Goal: Task Accomplishment & Management: Complete application form

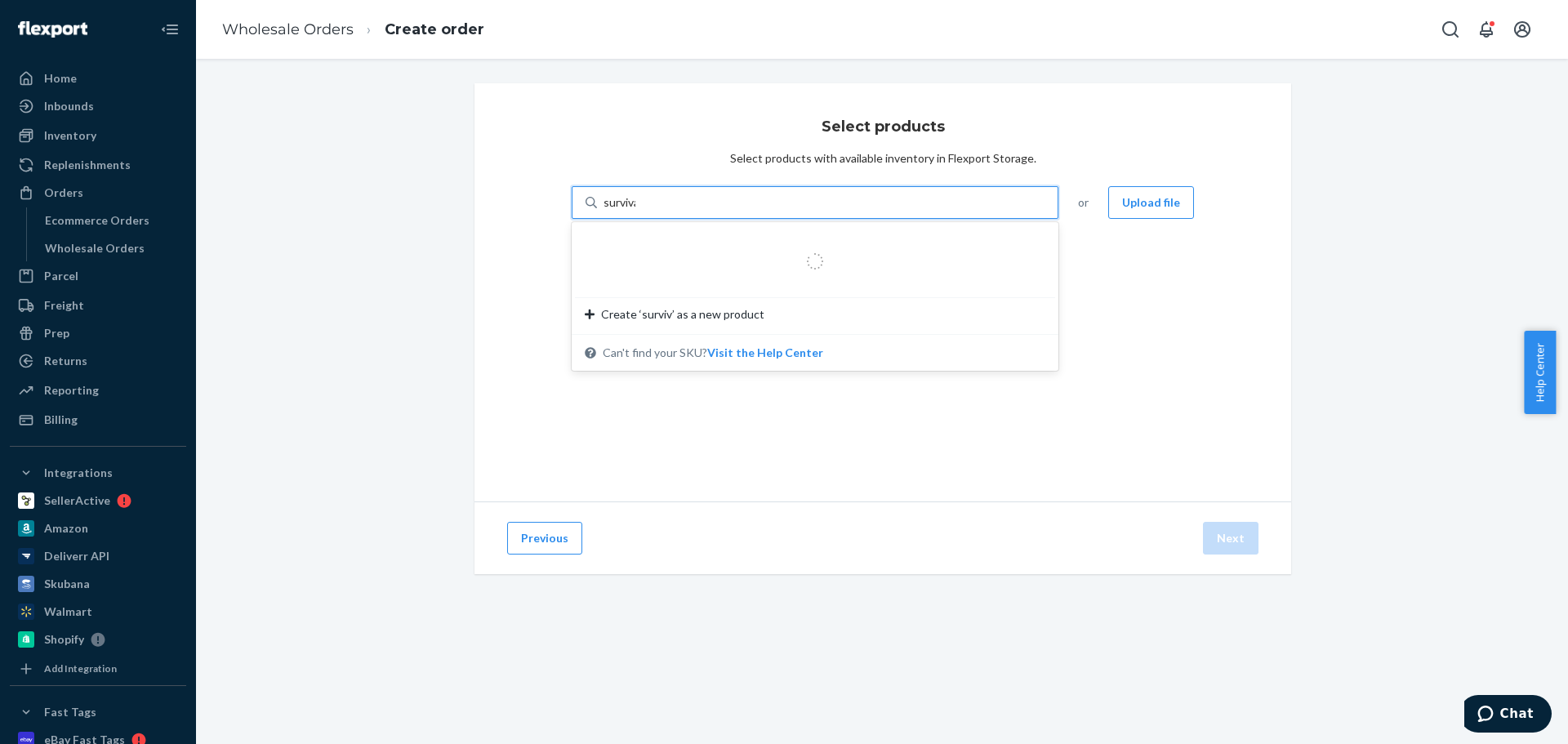
type input "survival"
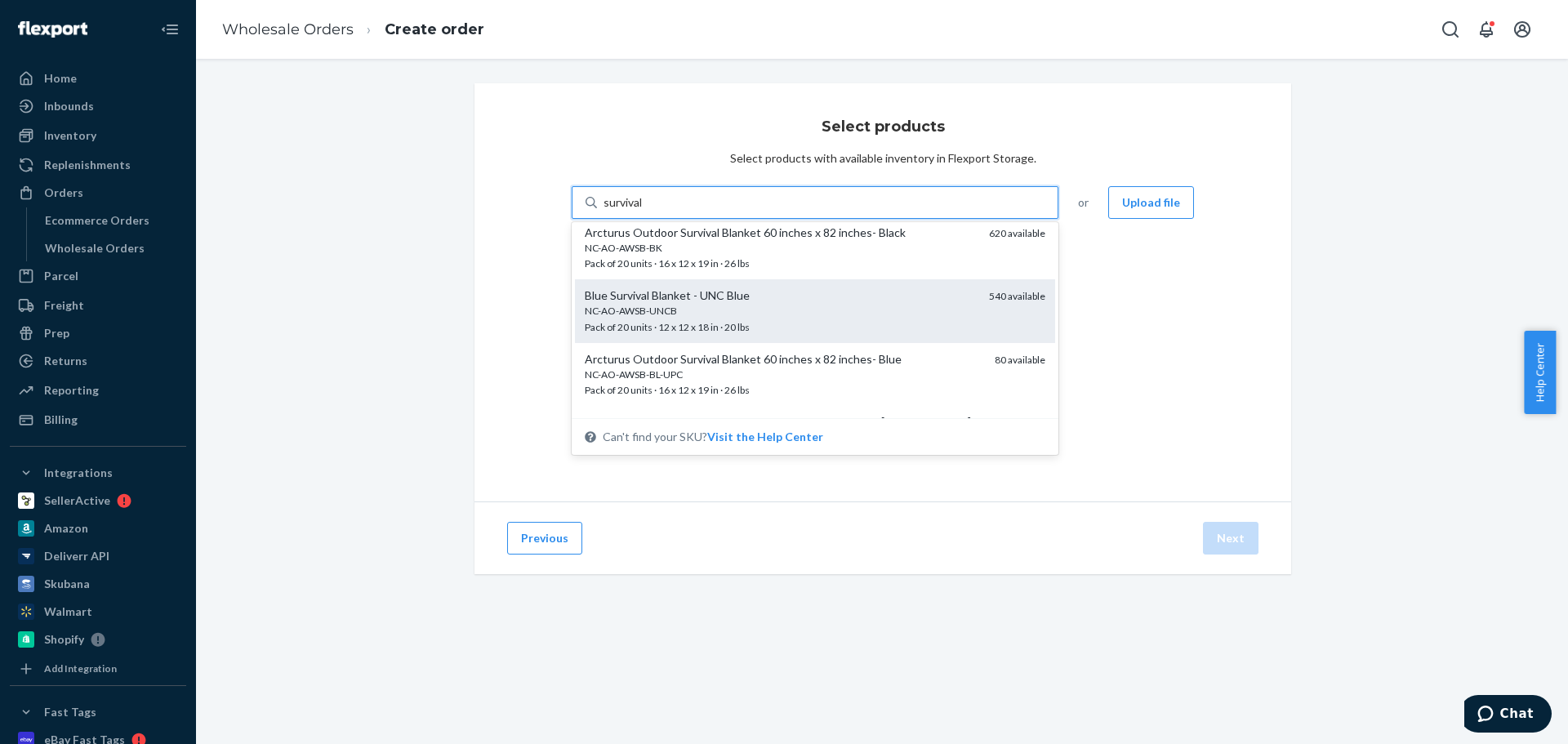
scroll to position [163, 0]
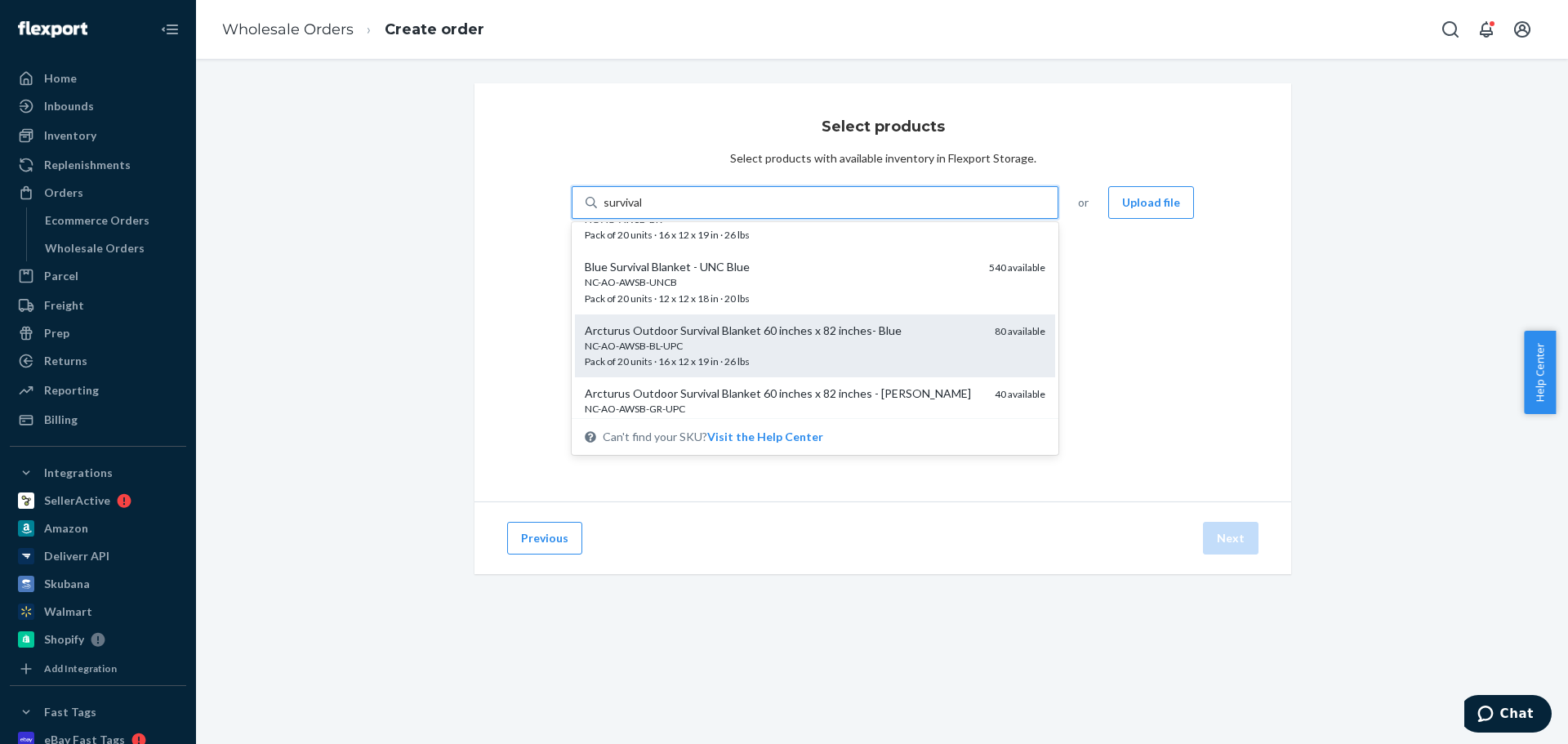
click at [755, 340] on div "NC-AO-AWSB-BL-UPC" at bounding box center [783, 346] width 397 height 14
click at [645, 211] on input "survival" at bounding box center [624, 203] width 41 height 17
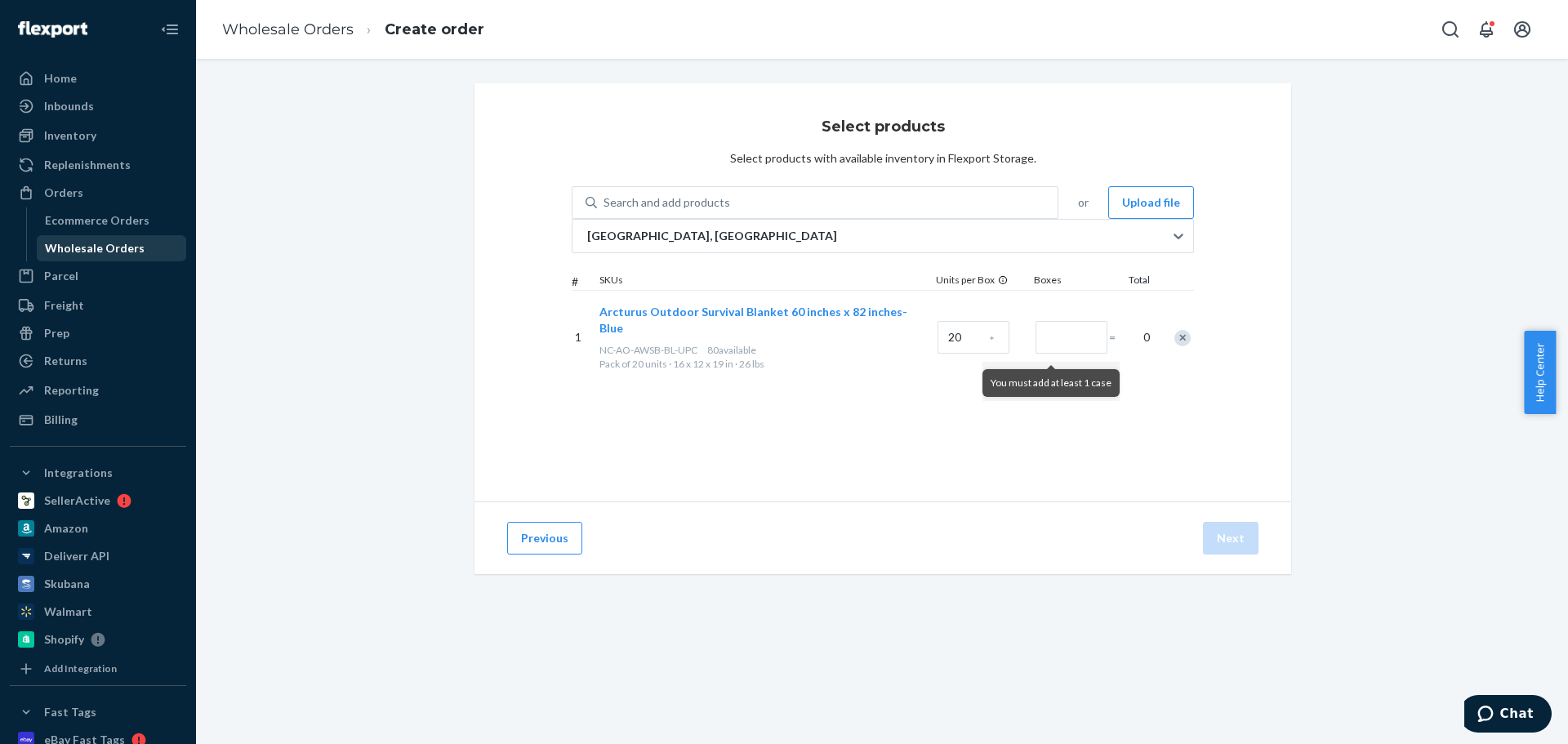
click at [107, 251] on div "Wholesale Orders" at bounding box center [95, 248] width 100 height 17
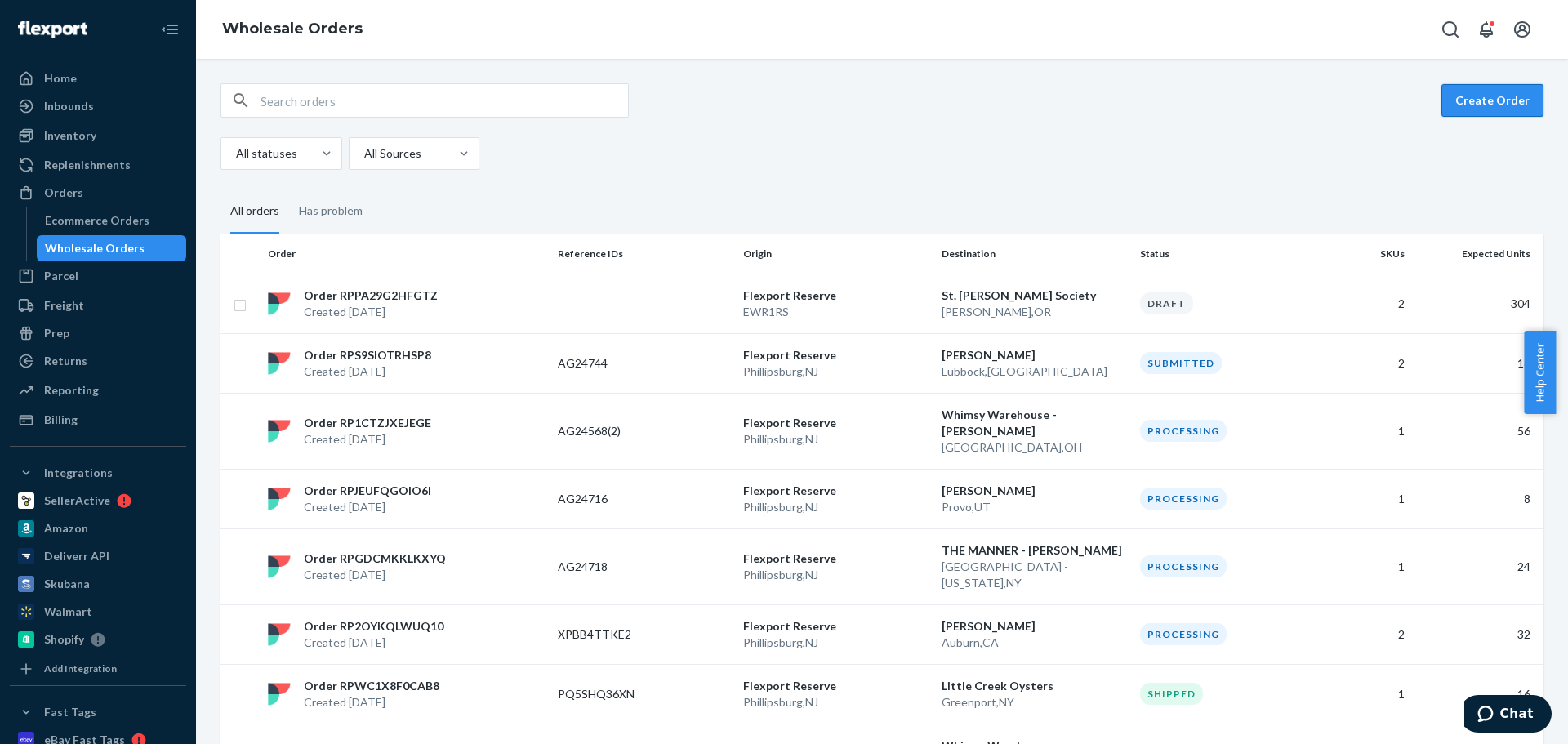
click at [1500, 99] on button "Create Order" at bounding box center [1493, 100] width 102 height 32
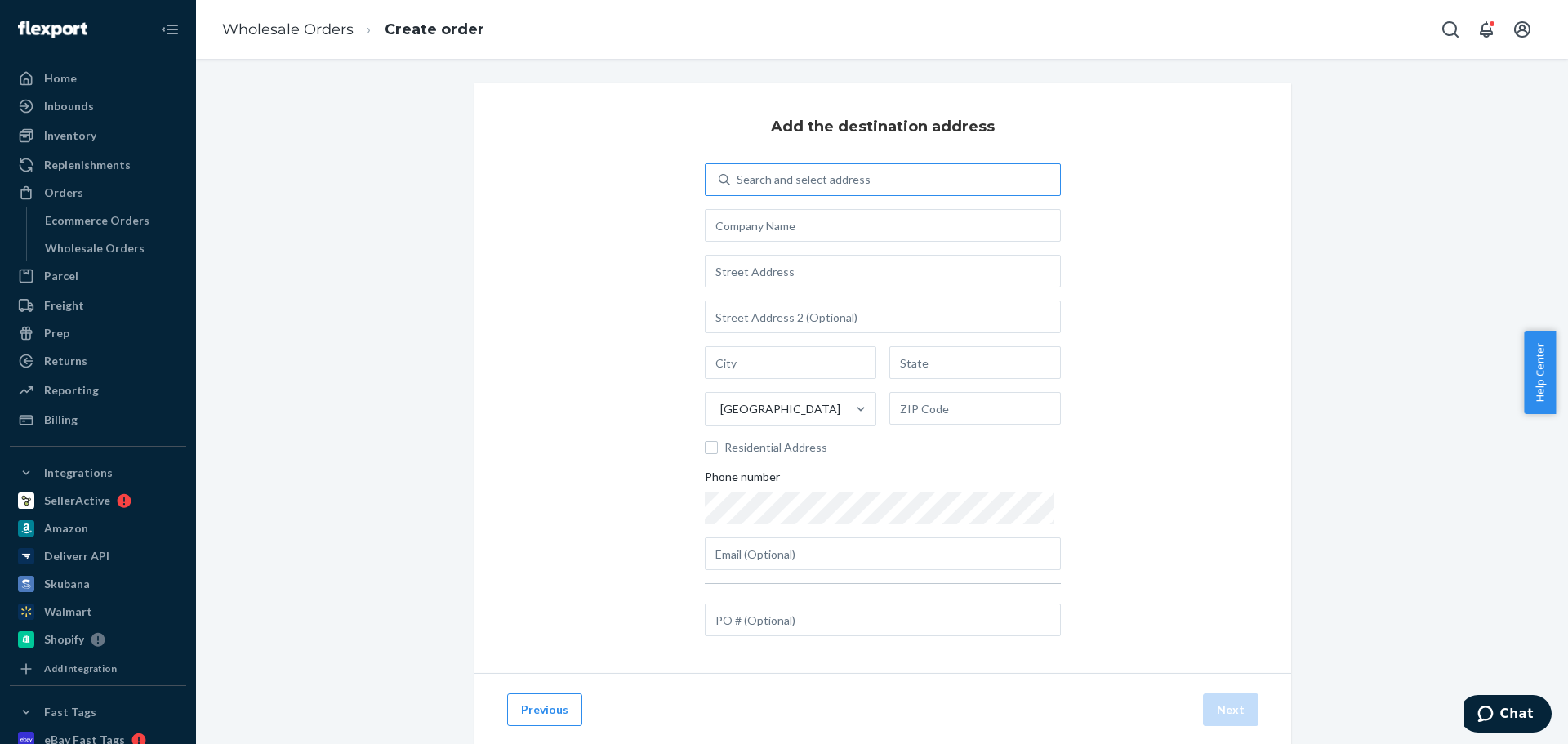
click at [799, 195] on div "Search and select address" at bounding box center [883, 179] width 356 height 32
click at [738, 188] on input "Search and select address" at bounding box center [738, 180] width 2 height 17
paste input "Filmtools"
type input "Filmtools"
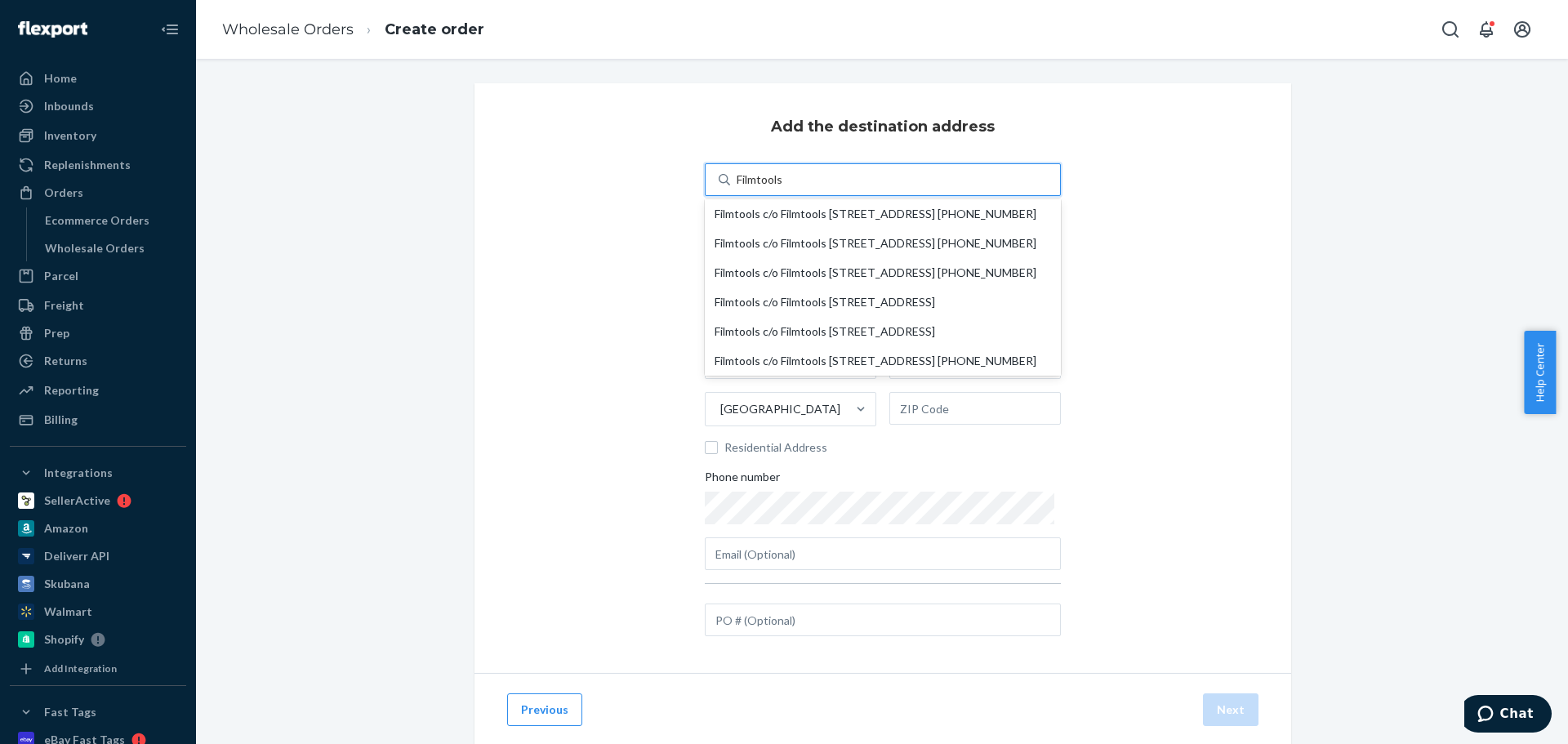
click at [791, 220] on div "Filmtools c/o Filmtools [STREET_ADDRESS] [PHONE_NUMBER]" at bounding box center [883, 214] width 337 height 13
click at [785, 188] on input "Filmtools" at bounding box center [760, 180] width 48 height 17
type input "Filmtools"
type input "[STREET_ADDRESS]"
type input "Burbank"
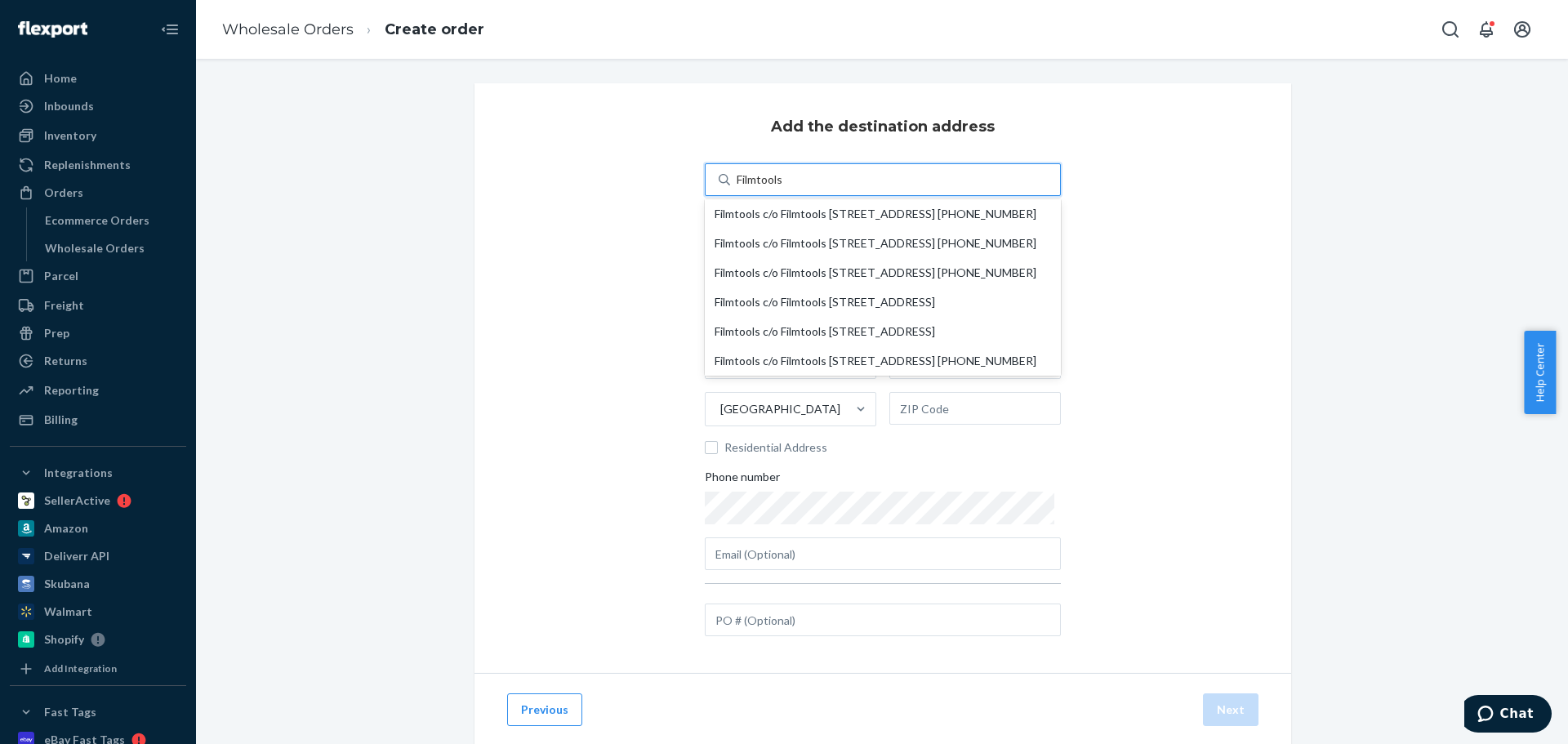
type input "CA"
type input "91504"
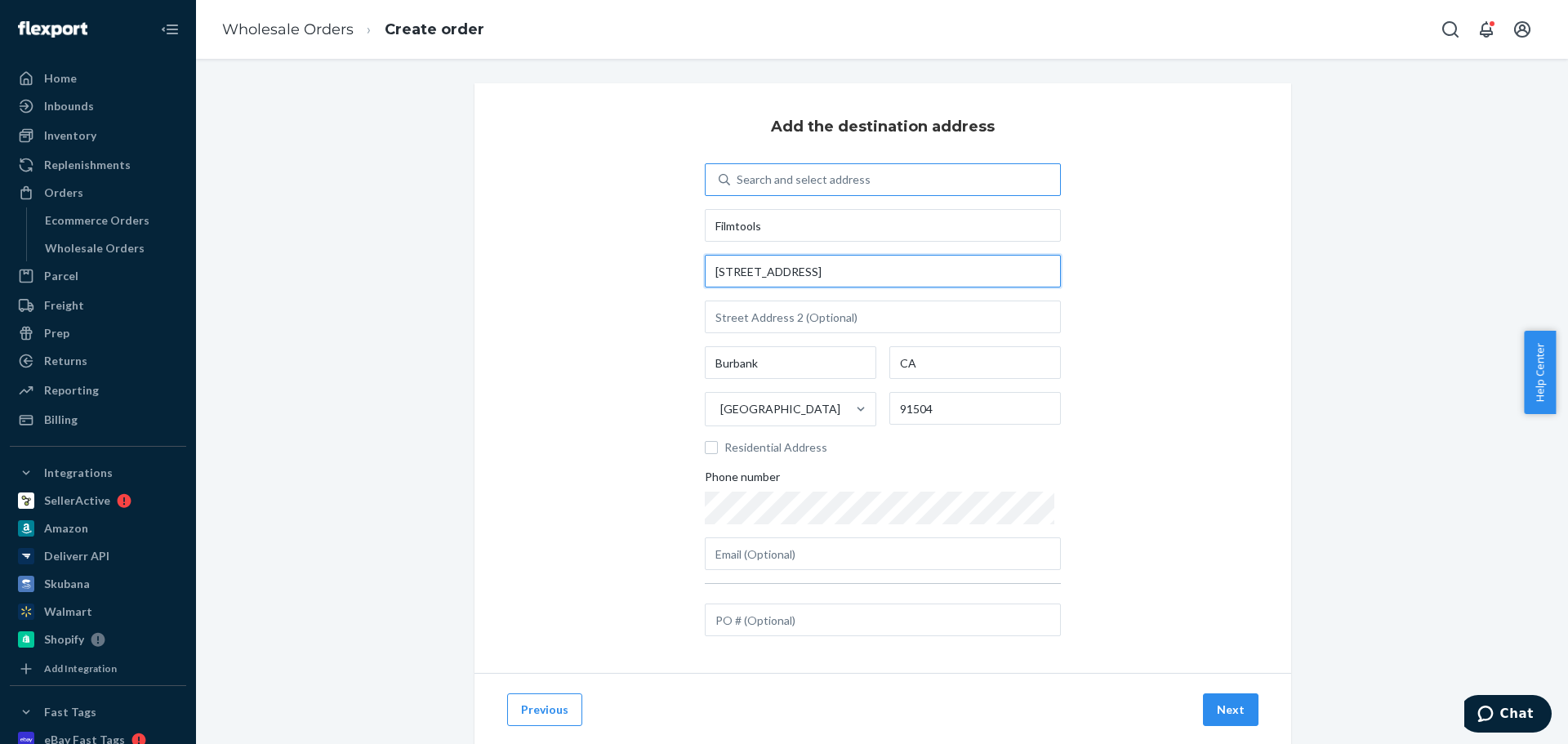
drag, startPoint x: 887, startPoint y: 275, endPoint x: 448, endPoint y: 290, distance: 439.3
click at [429, 283] on div "Add the destination address Search and select address Filmtools [STREET_ADDRESS…" at bounding box center [881, 434] width 1348 height 702
paste input "[STREET_ADDRESS]"
type input "[STREET_ADDRESS]"
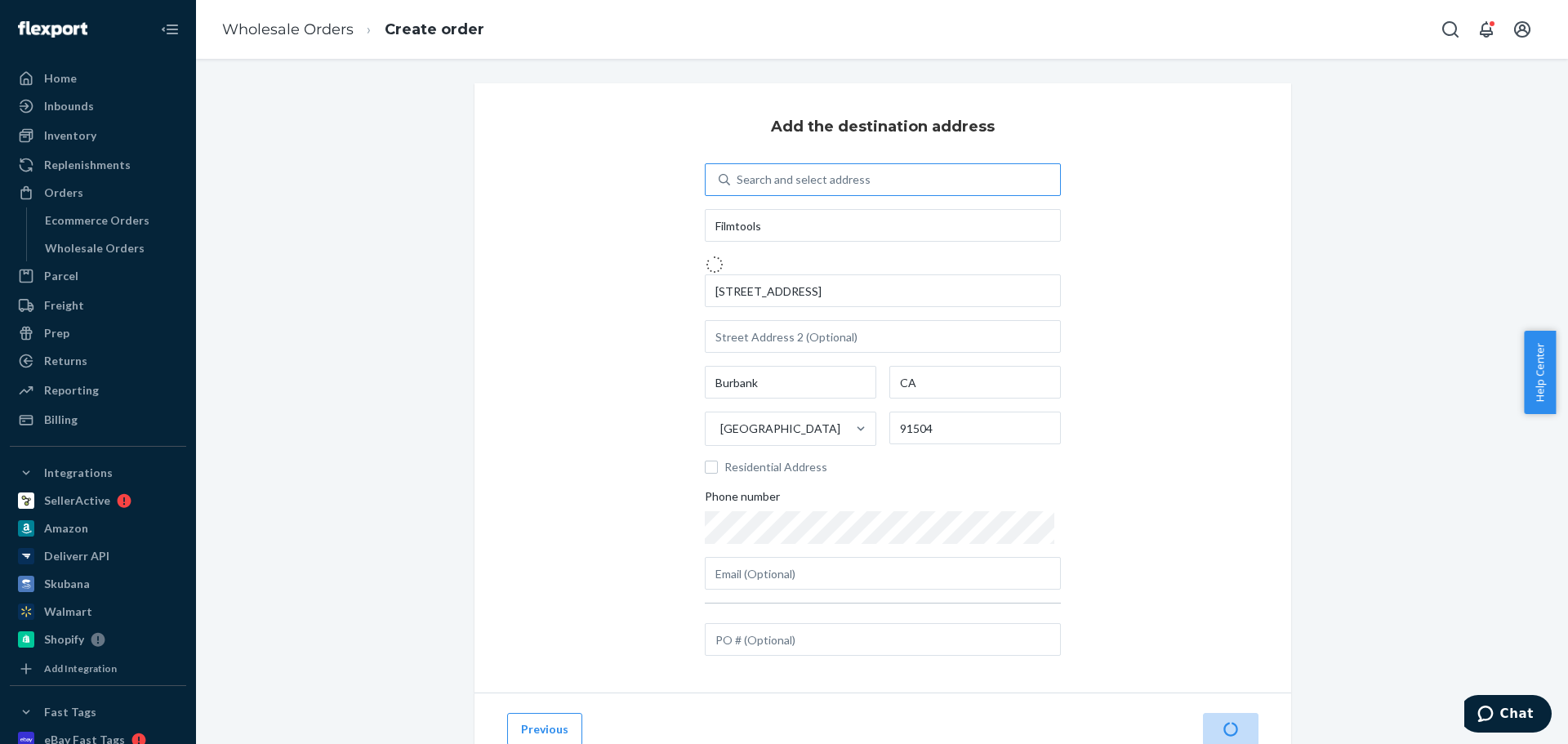
type input "91506"
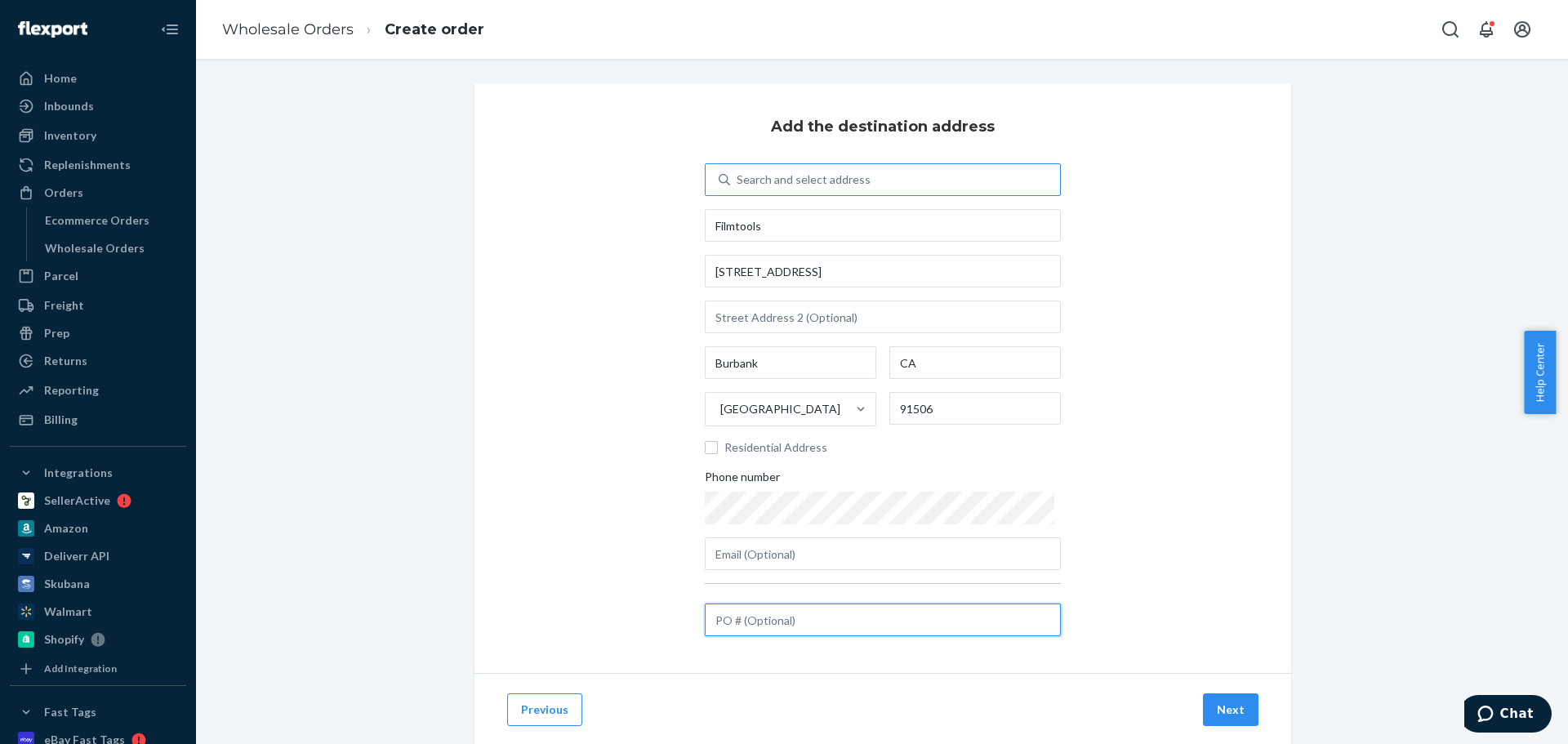
drag, startPoint x: 790, startPoint y: 624, endPoint x: 812, endPoint y: 629, distance: 22.6
click at [790, 624] on input "text" at bounding box center [883, 619] width 356 height 32
paste input "AG24768"
type input "AG24768"
click at [1224, 706] on button "Next" at bounding box center [1230, 710] width 55 height 32
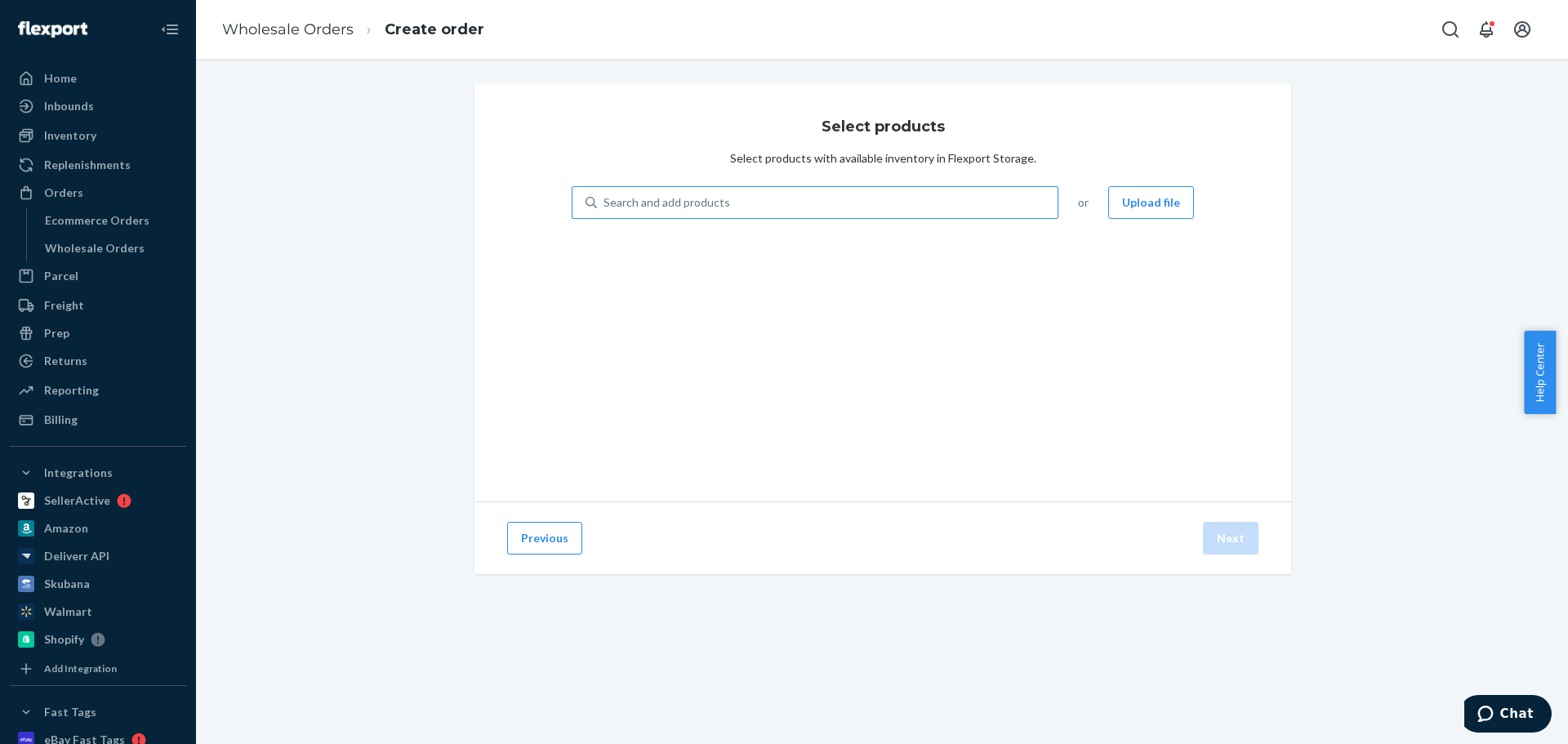
click at [672, 204] on div "Search and add products" at bounding box center [666, 203] width 126 height 17
click at [605, 204] on input "Search and add products" at bounding box center [604, 203] width 2 height 17
paste input "NC-AO-AWSB-GR-UPC"
type input "NC-AO-AWSB-GR-UPC"
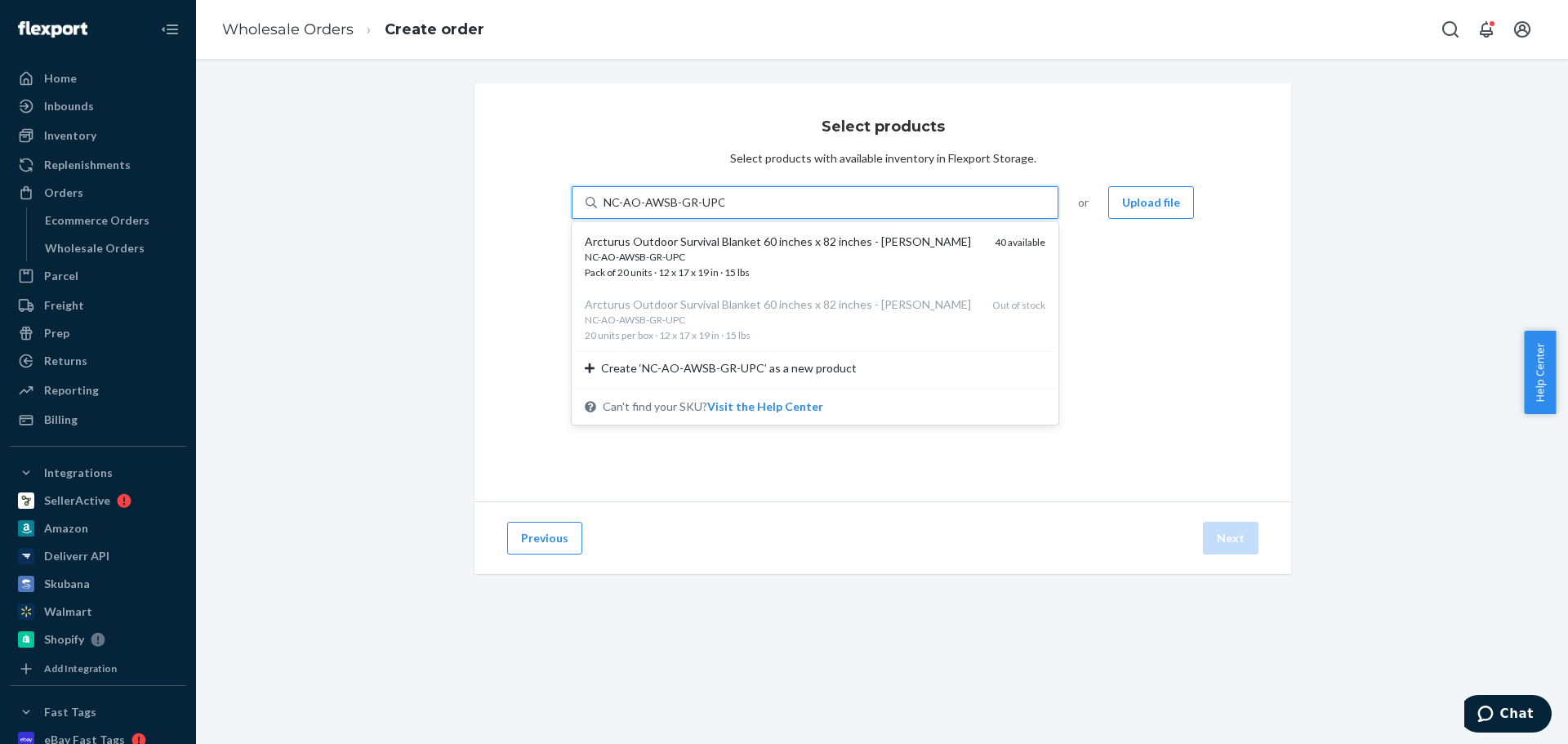
click at [679, 259] on div "NC-AO-AWSB-GR-UPC" at bounding box center [783, 257] width 397 height 14
click at [679, 211] on input "NC-AO-AWSB-GR-UPC" at bounding box center [664, 203] width 121 height 17
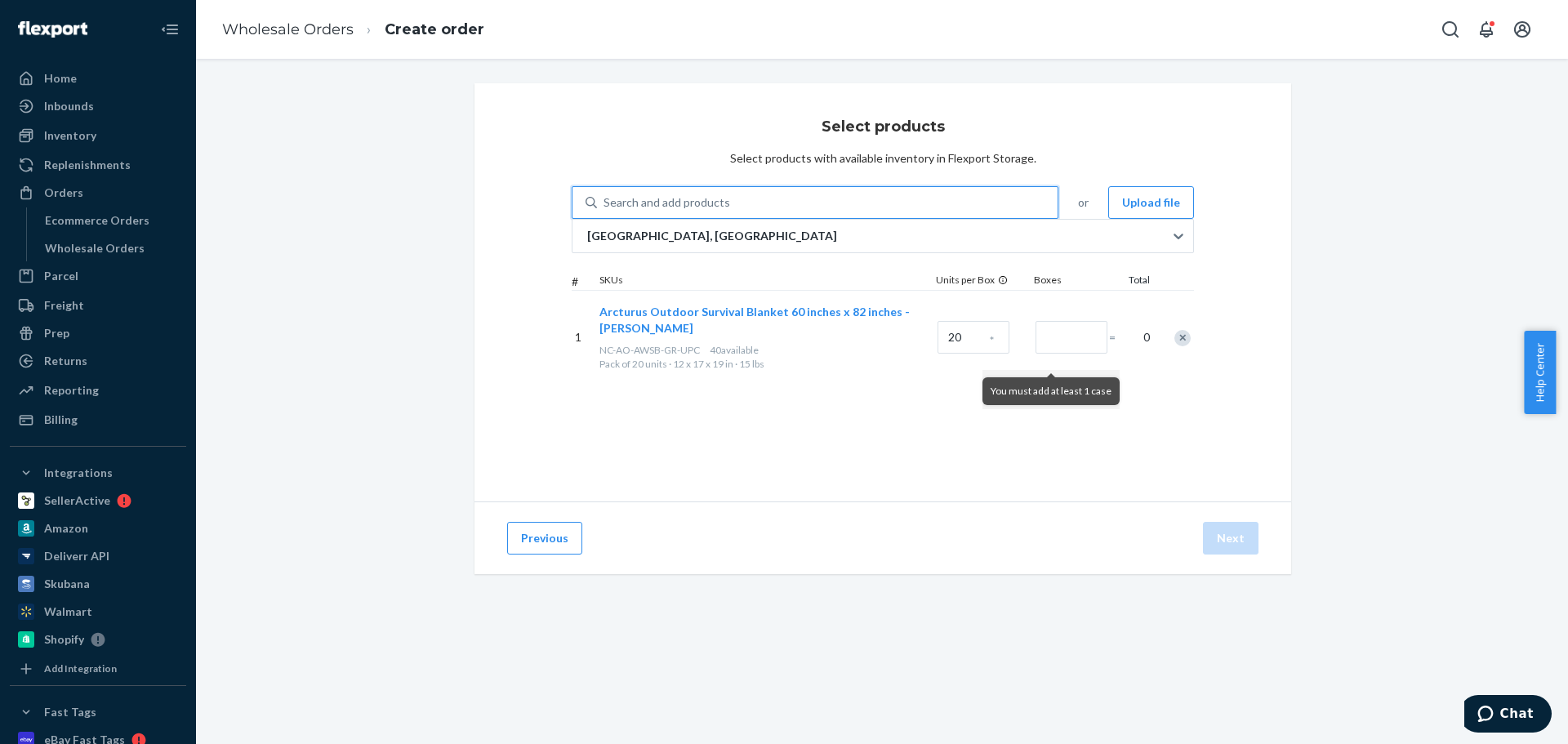
click at [784, 208] on div "Search and add products" at bounding box center [827, 203] width 460 height 30
click at [605, 208] on input "0 results available. Use Up and Down to choose options, press Enter to select t…" at bounding box center [604, 203] width 2 height 17
paste input "NC-AO-AWSB-BL-UPC"
type input "NC-AO-AWSB-BL-UPC"
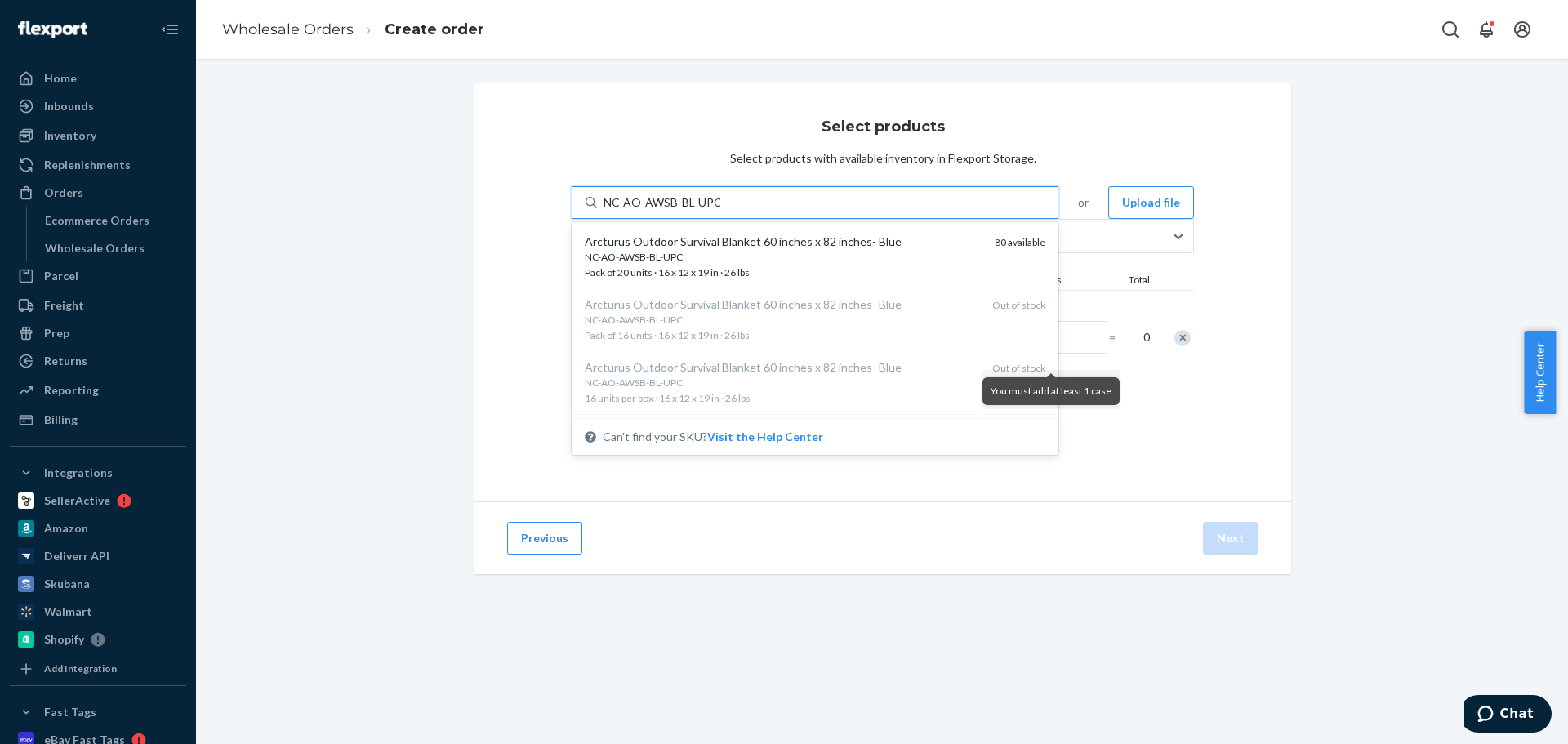
click at [760, 256] on div "NC-AO-AWSB-BL-UPC" at bounding box center [783, 257] width 397 height 14
click at [720, 211] on input "NC-AO-AWSB-BL-UPC" at bounding box center [661, 203] width 117 height 17
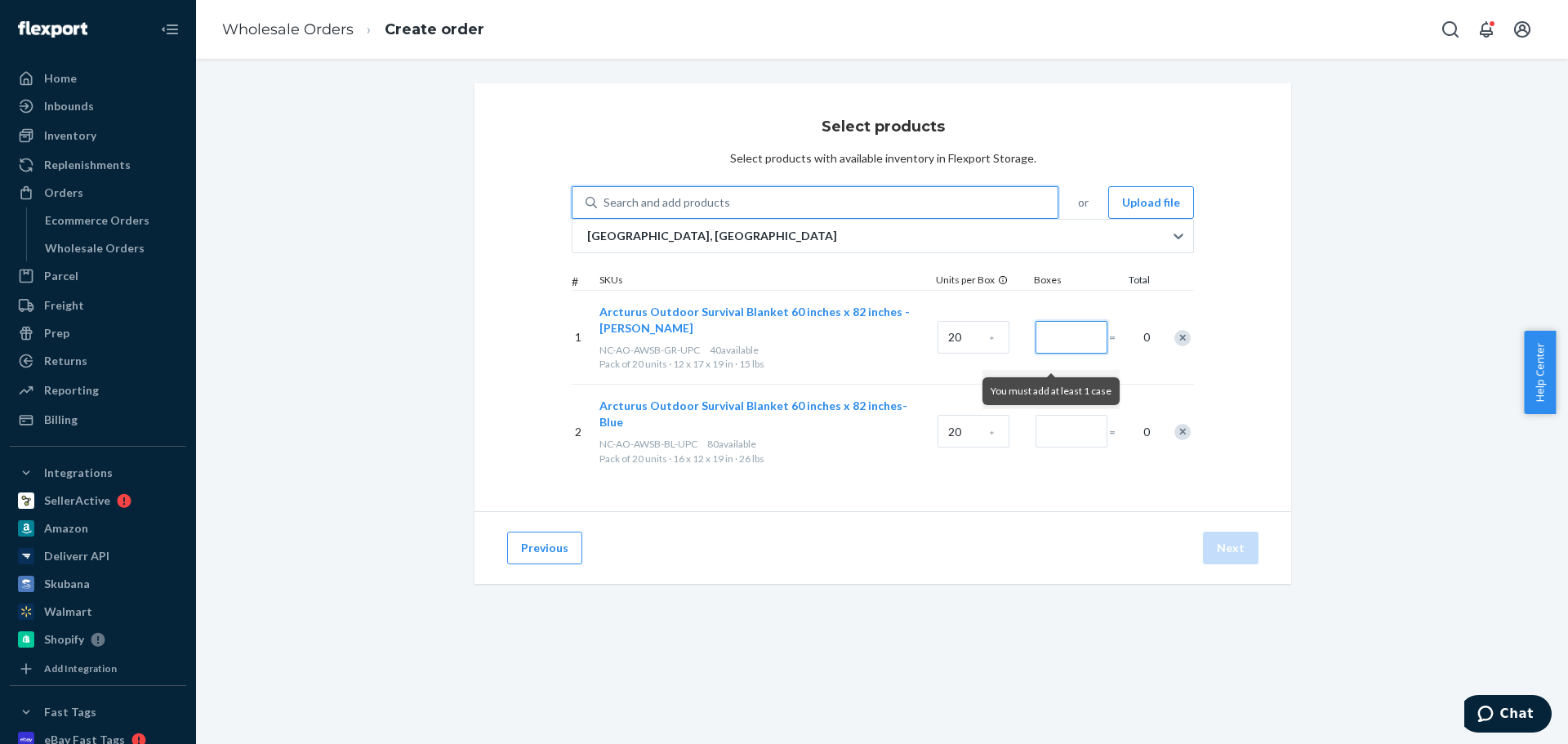
click at [1069, 351] on input "Number of boxes" at bounding box center [1072, 337] width 72 height 32
type input "2"
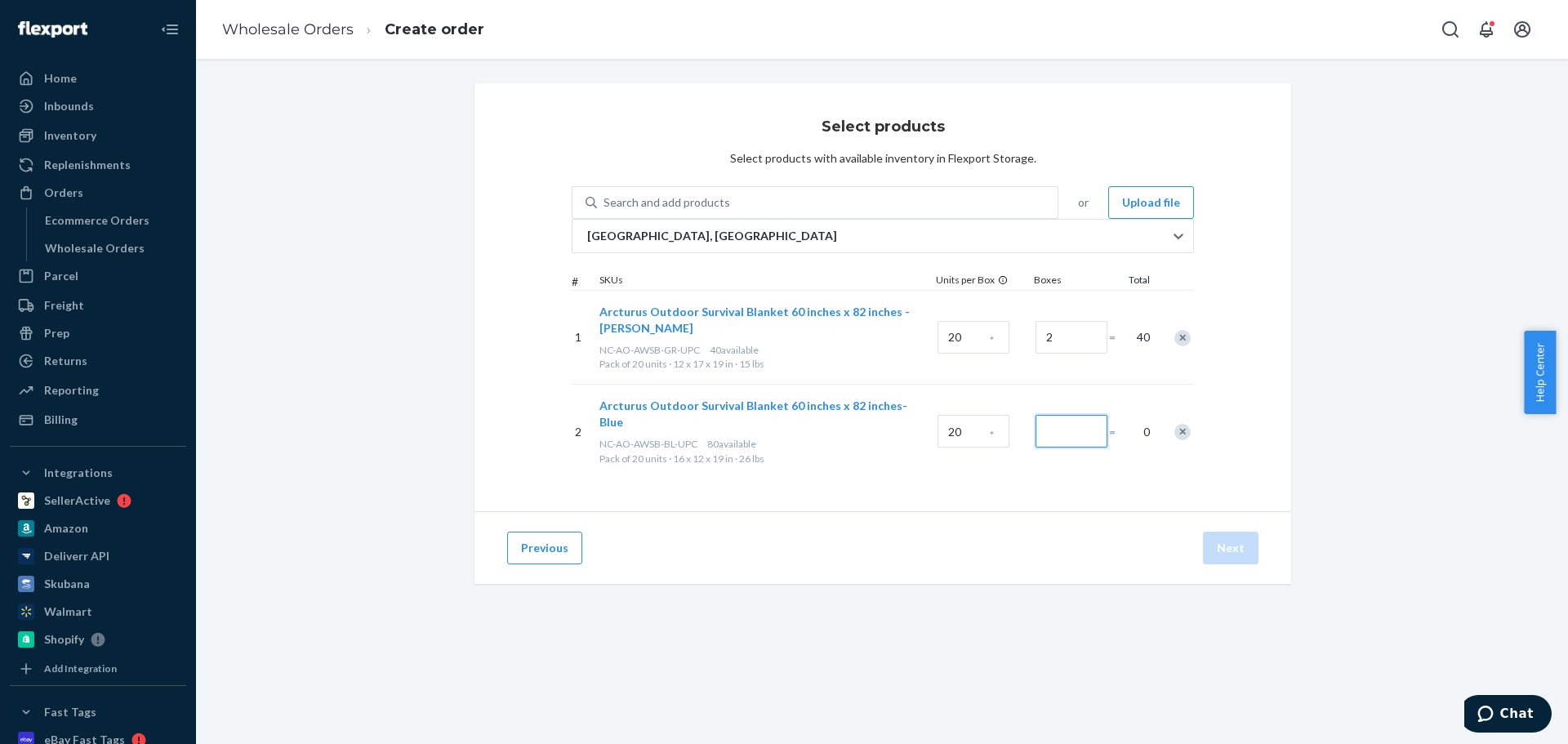
click at [1063, 431] on input "Number of boxes" at bounding box center [1072, 431] width 72 height 32
type input "1"
click at [1224, 545] on button "Next" at bounding box center [1230, 547] width 55 height 32
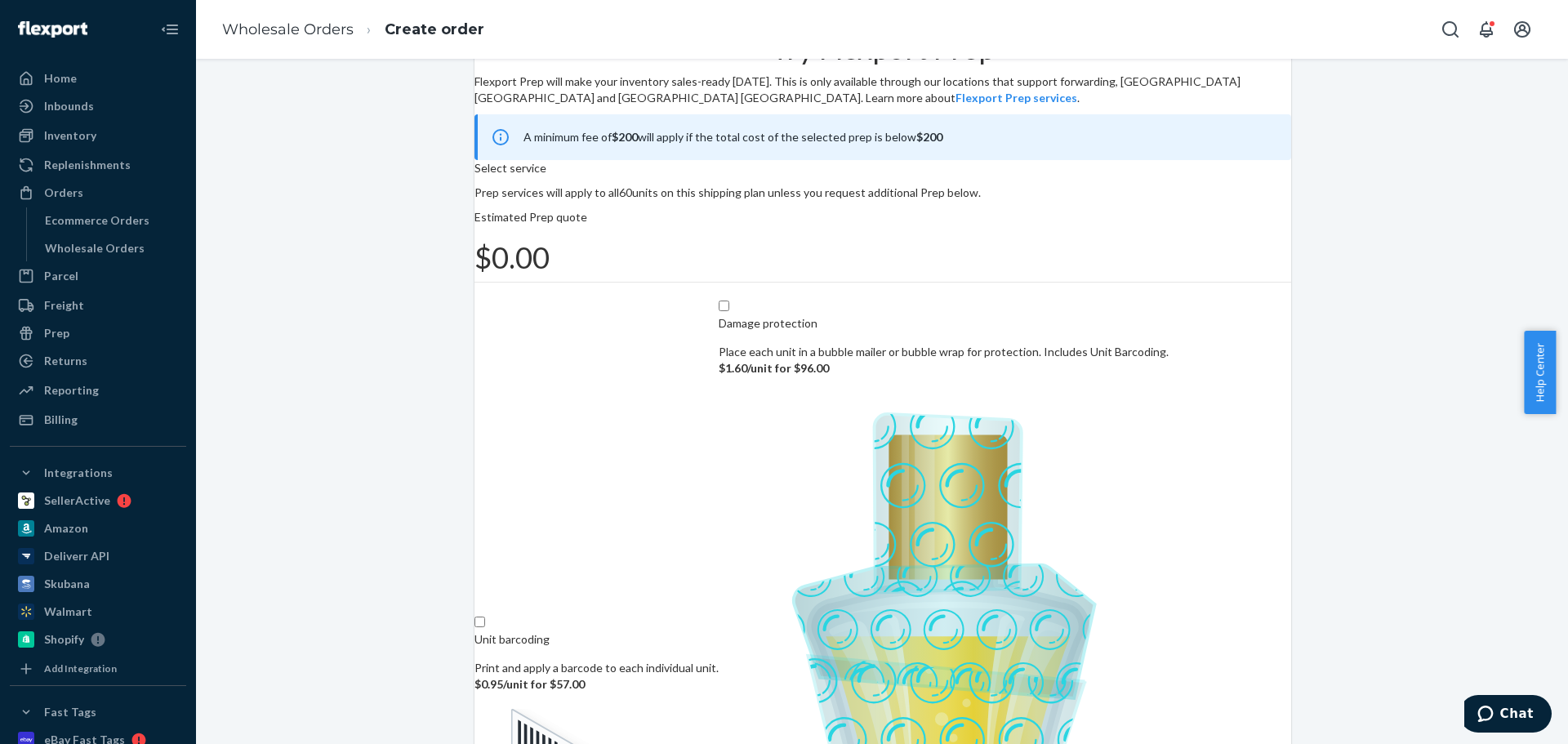
scroll to position [101, 0]
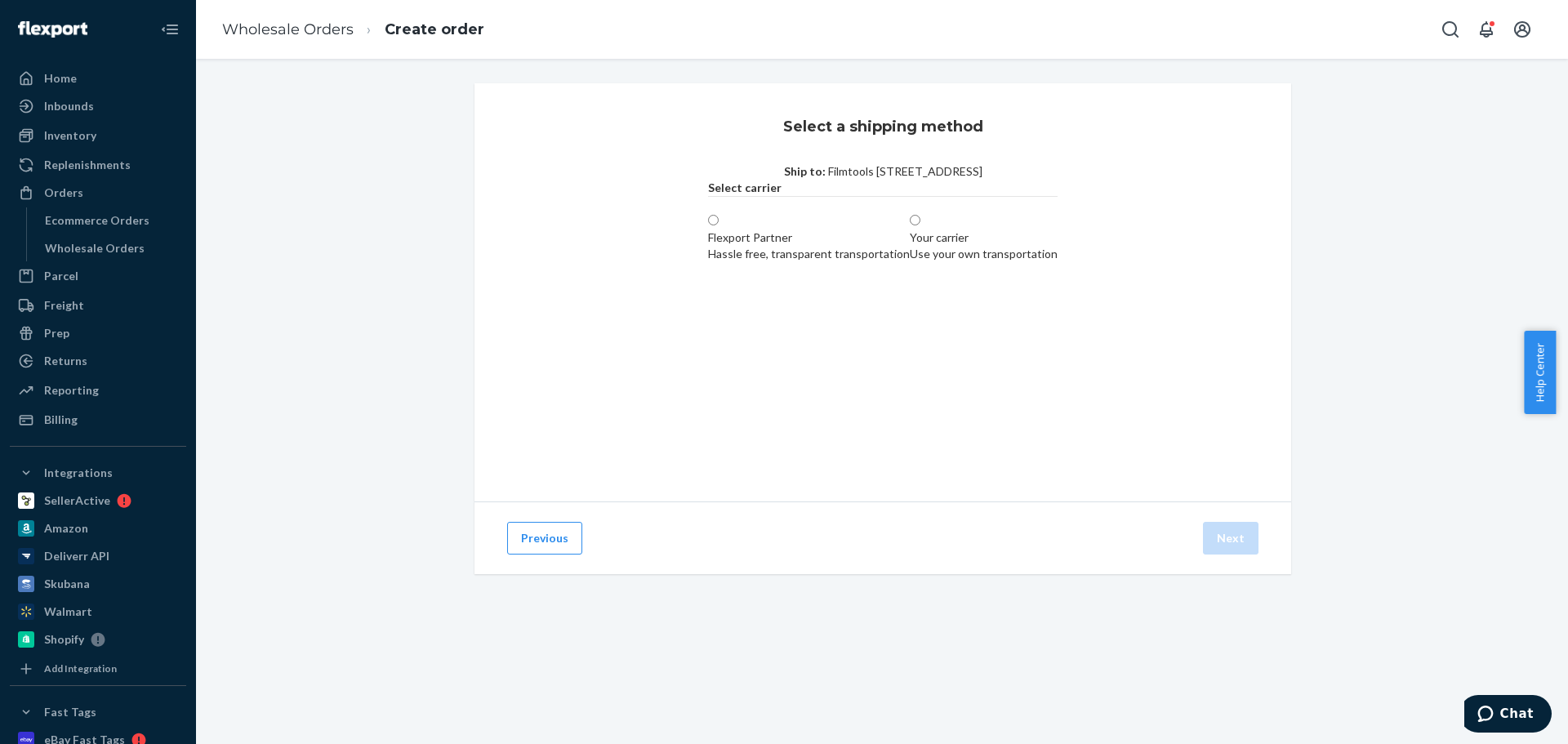
scroll to position [0, 0]
click at [928, 262] on div "Your carrier Use your own transportation" at bounding box center [983, 246] width 148 height 32
click at [921, 225] on input "Your carrier Use your own transportation" at bounding box center [915, 220] width 11 height 11
radio input "true"
click at [964, 333] on div "Small Parcel" at bounding box center [933, 324] width 61 height 17
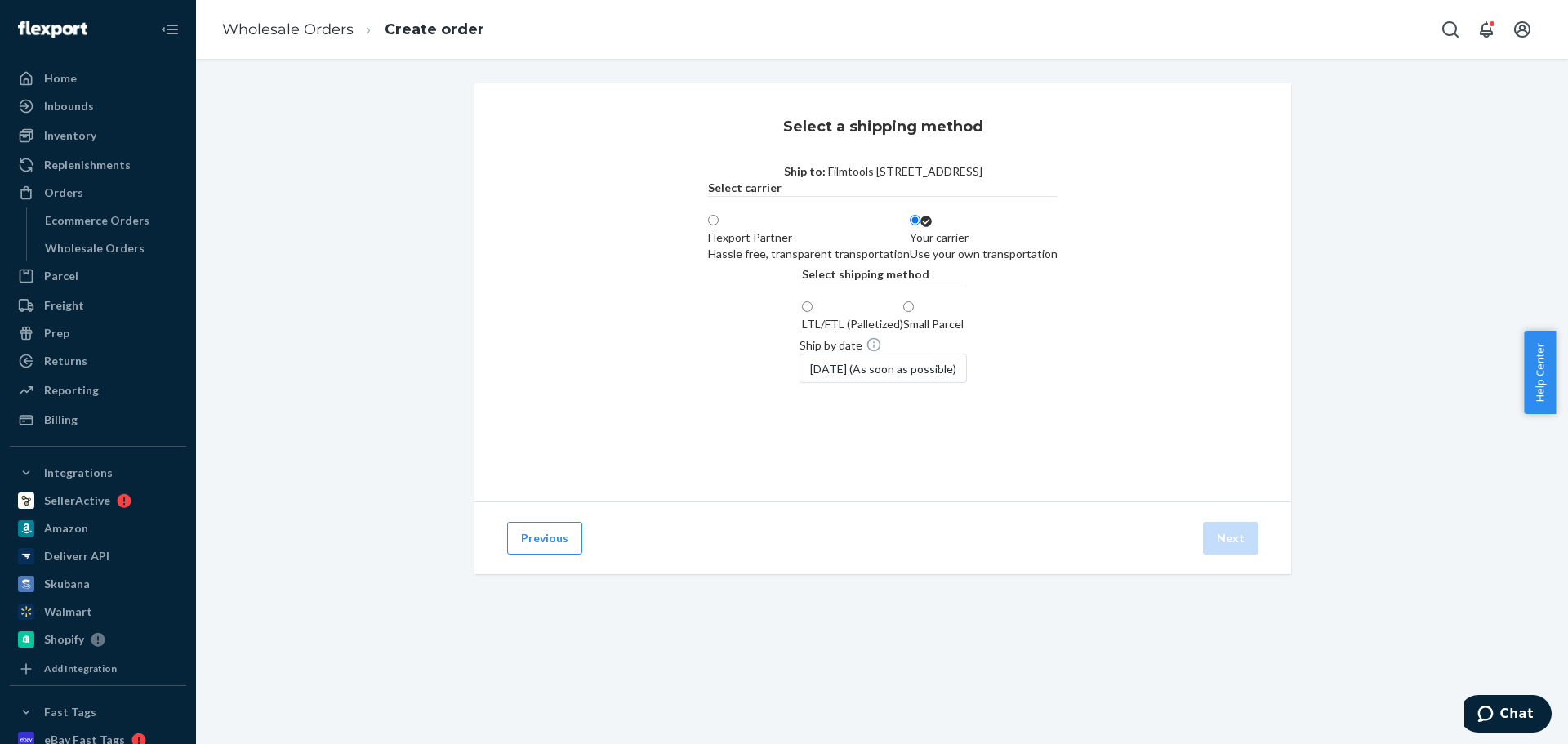
click at [914, 312] on input "Small Parcel" at bounding box center [909, 307] width 11 height 11
radio input "true"
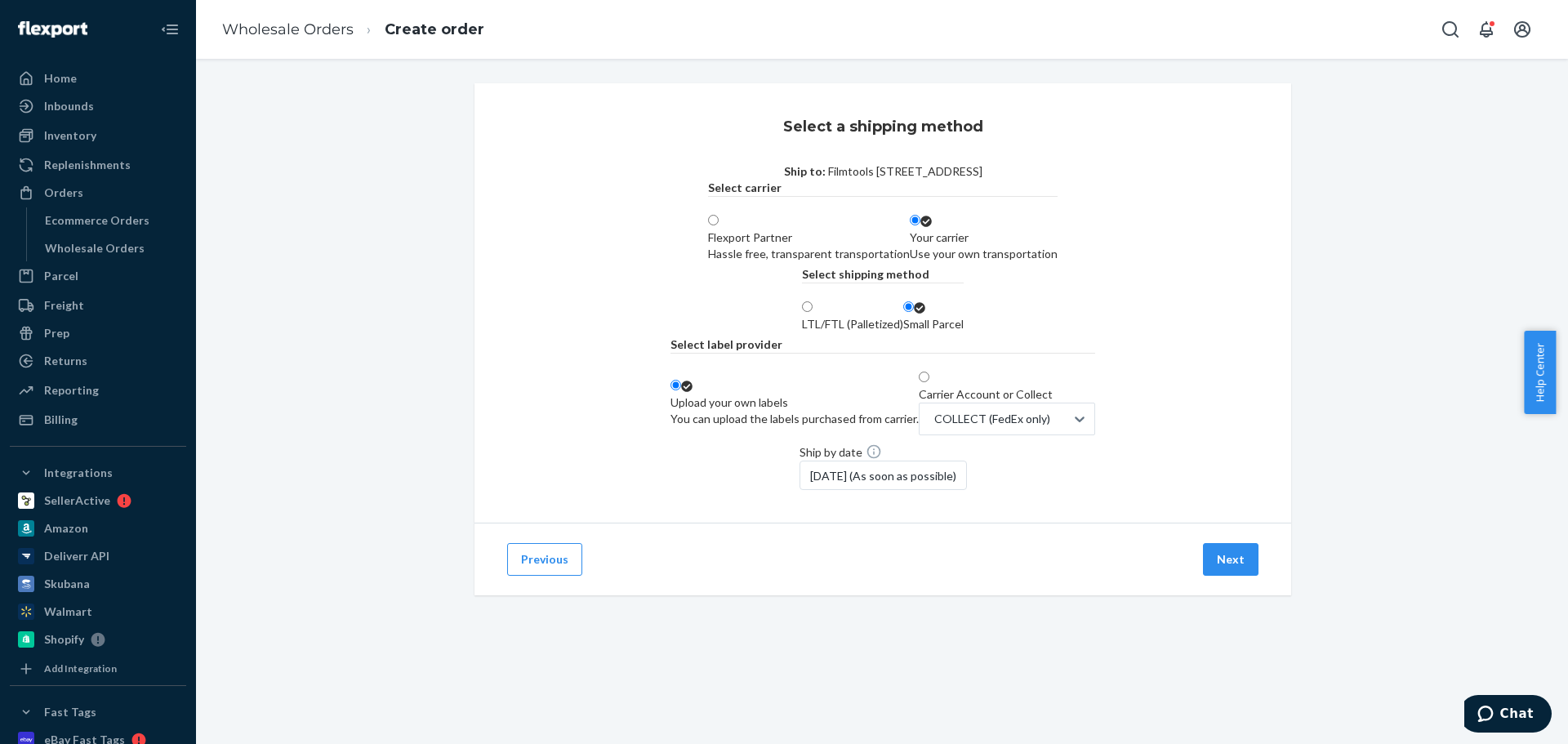
scroll to position [116, 0]
click at [1223, 576] on button "Next" at bounding box center [1230, 559] width 55 height 32
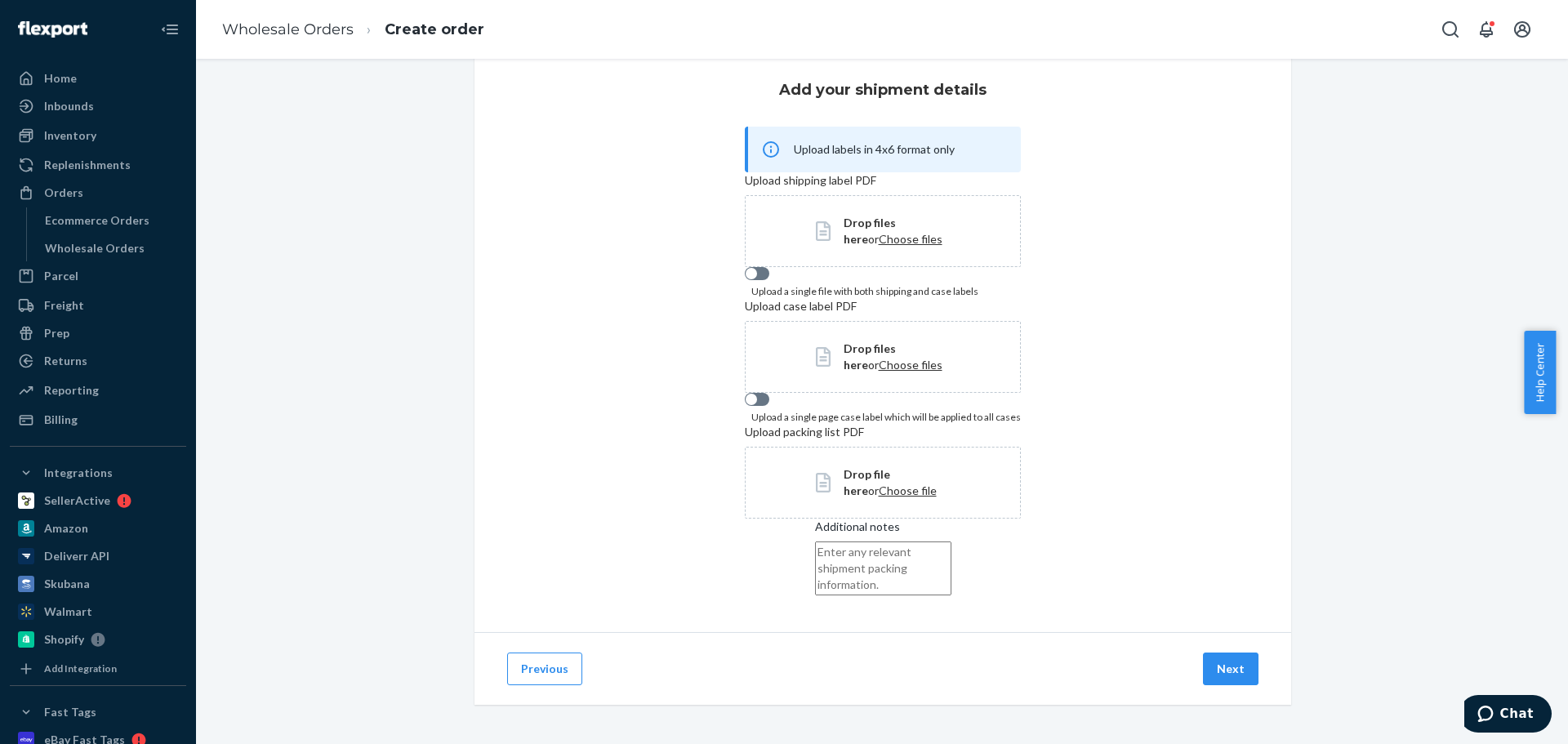
click at [879, 232] on span "Choose files" at bounding box center [910, 239] width 64 height 14
click at [1223, 685] on button "Next" at bounding box center [1230, 669] width 55 height 32
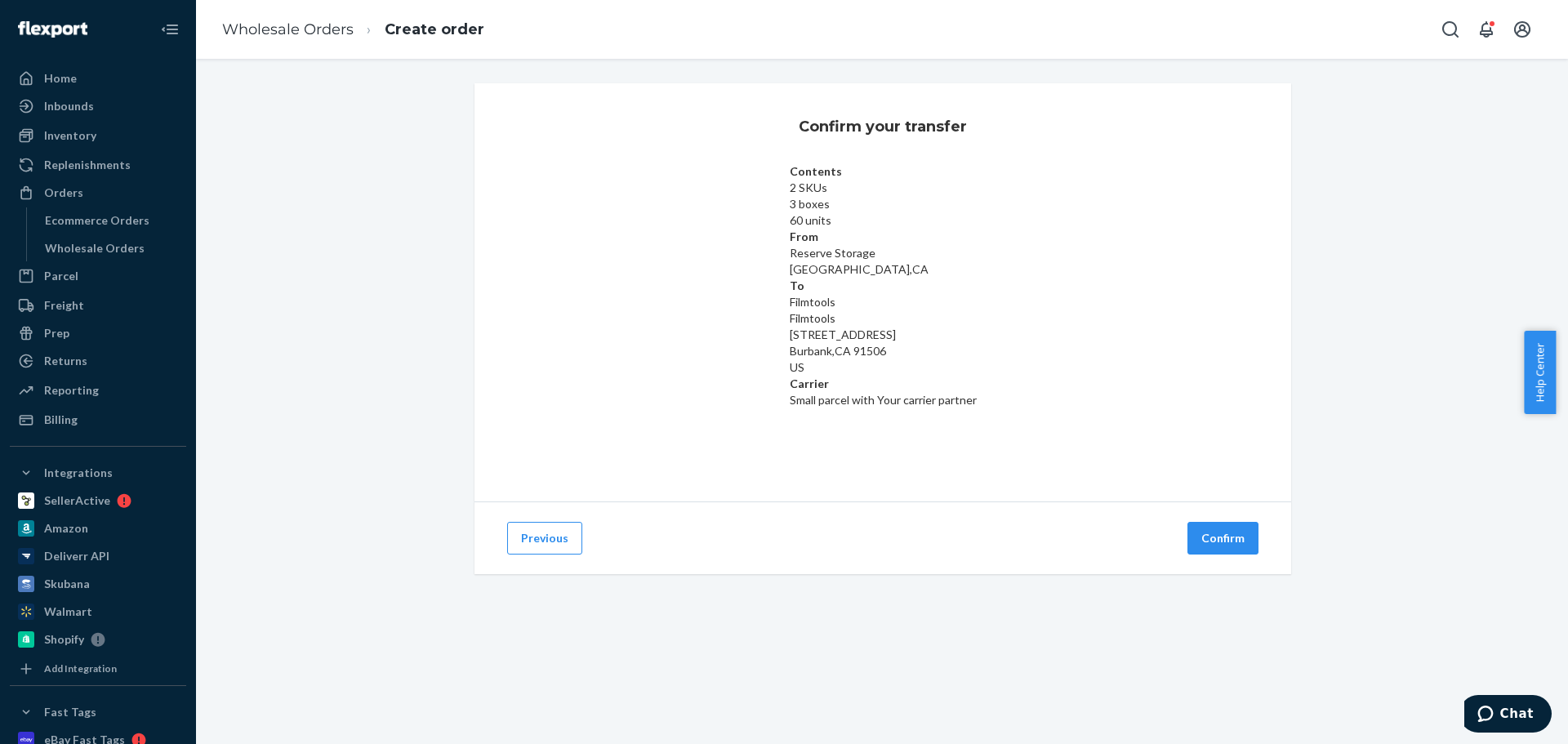
scroll to position [0, 0]
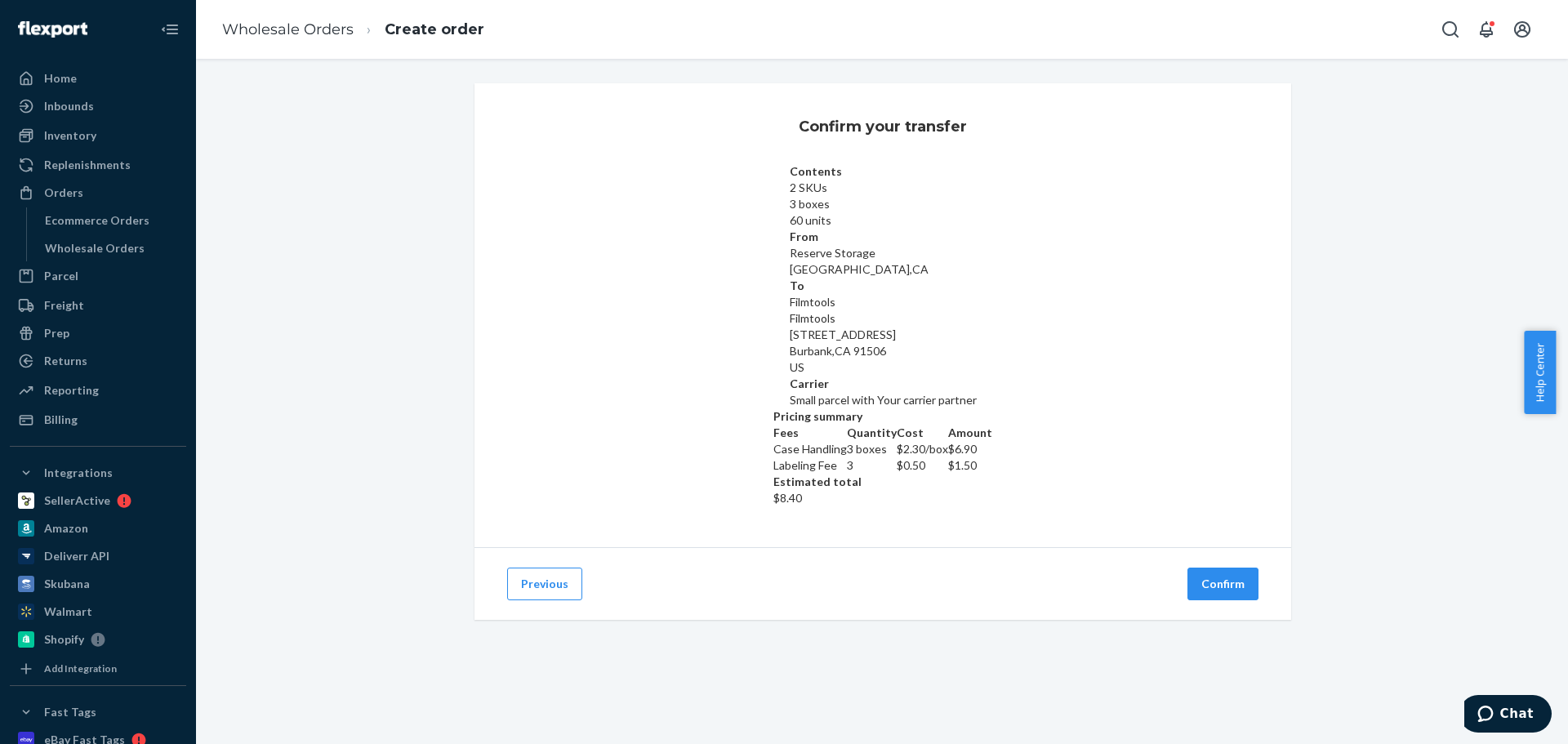
drag, startPoint x: 1169, startPoint y: 378, endPoint x: 582, endPoint y: 326, distance: 589.3
click at [773, 425] on div "Fees Quantity Cost Amount Case Handling 3 boxes $2.30 /box $6.90 Labeling Fee 3…" at bounding box center [883, 465] width 219 height 82
click at [1208, 568] on button "Confirm" at bounding box center [1222, 583] width 71 height 32
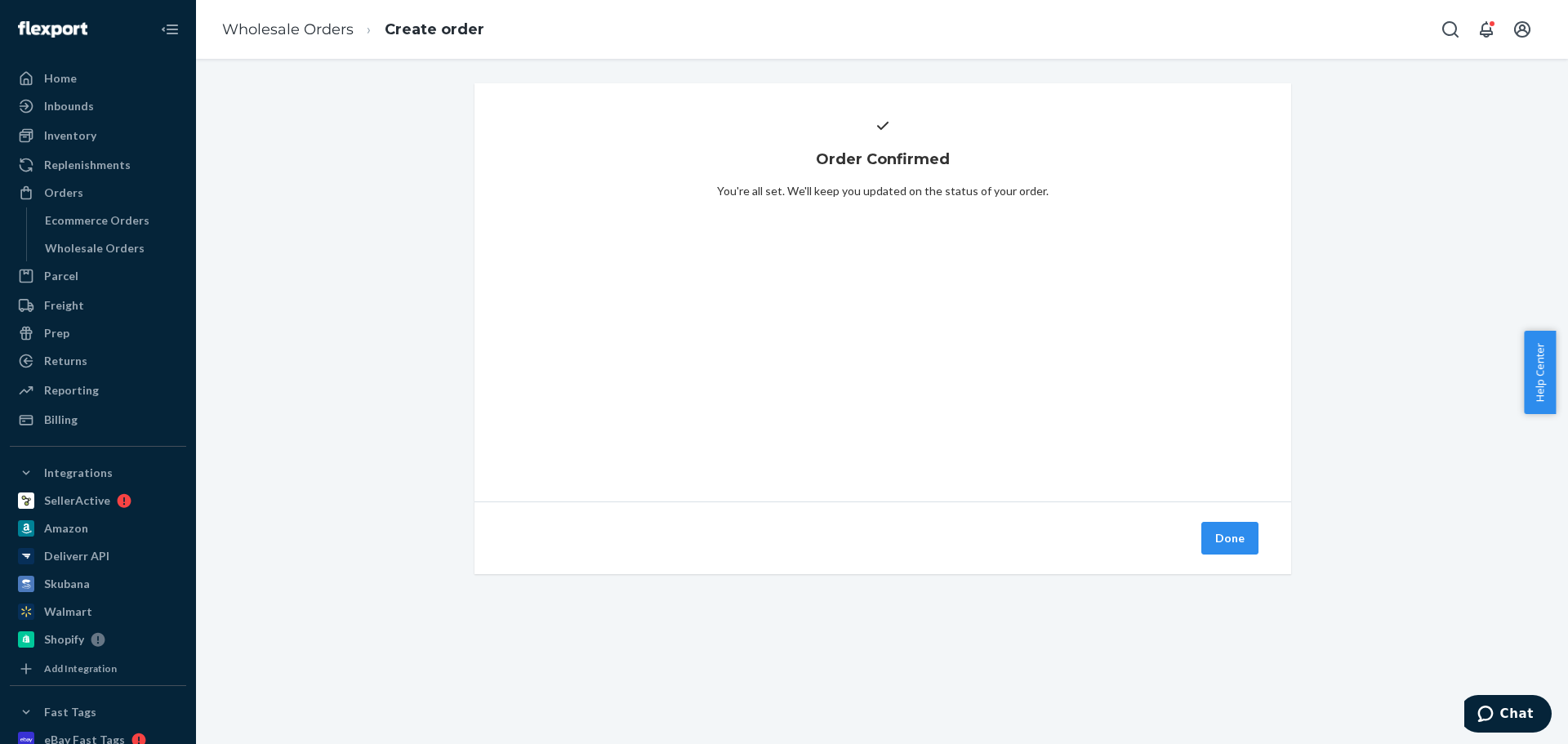
click at [1210, 542] on button "Done" at bounding box center [1229, 538] width 57 height 32
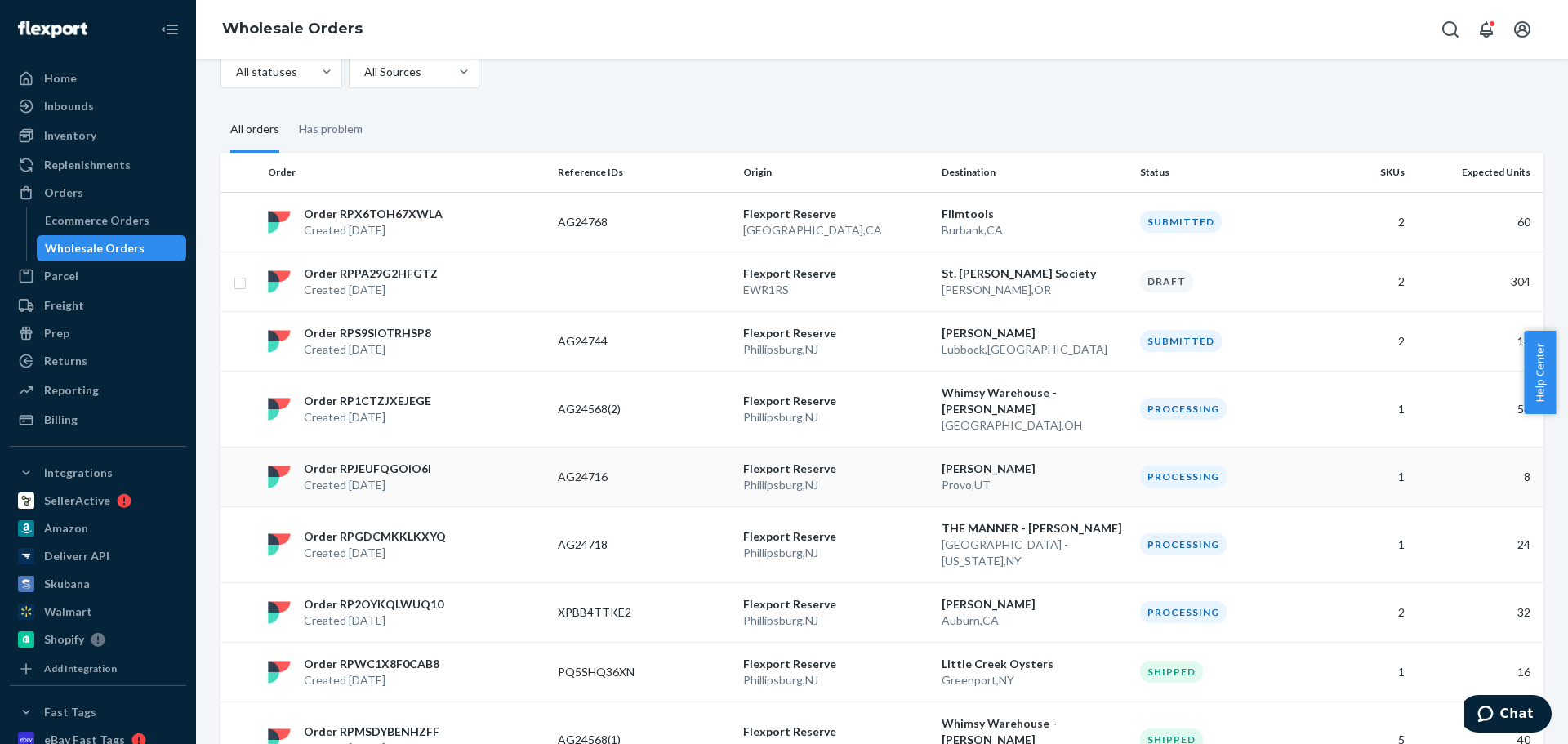
scroll to position [163, 0]
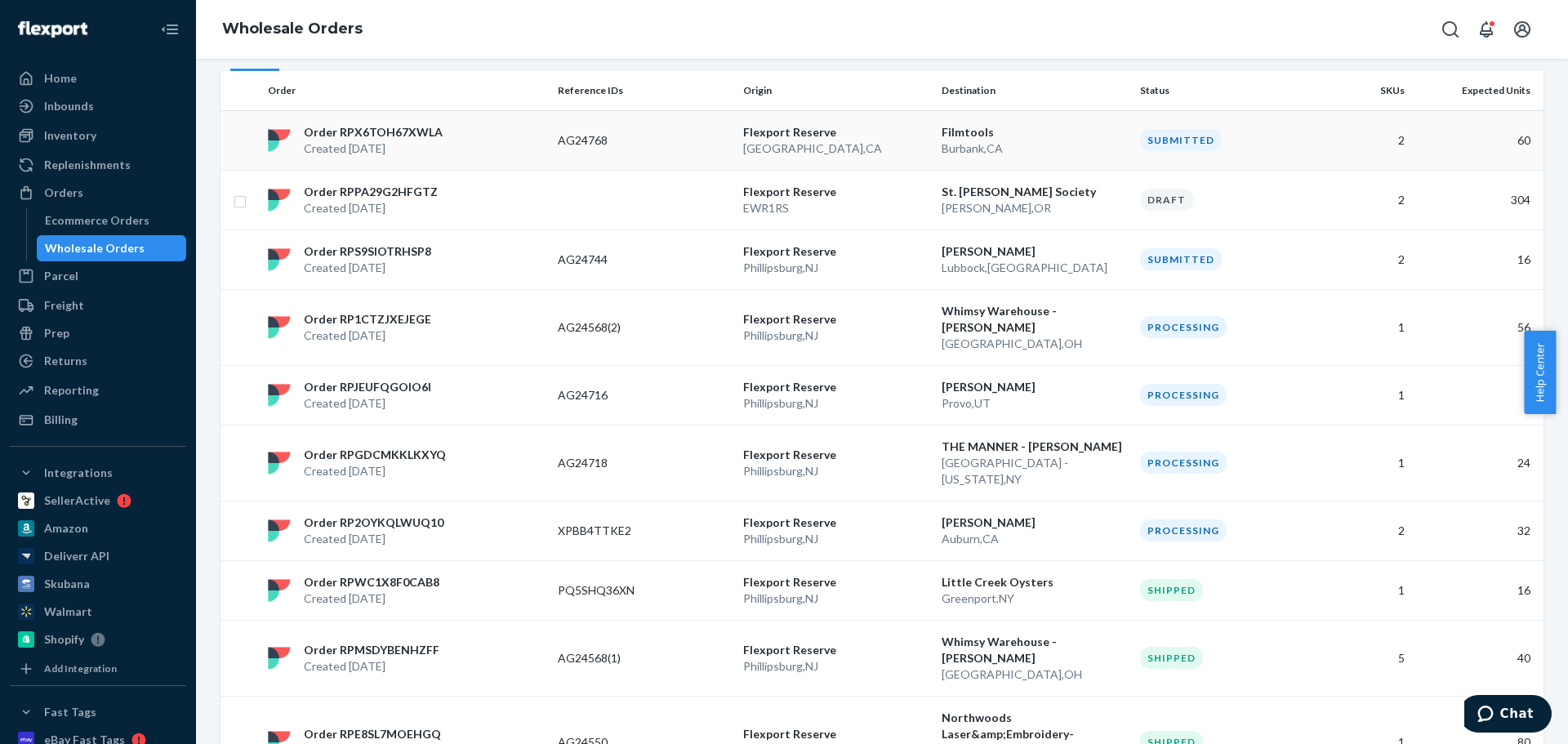
click at [640, 137] on p "AG24768" at bounding box center [623, 140] width 131 height 17
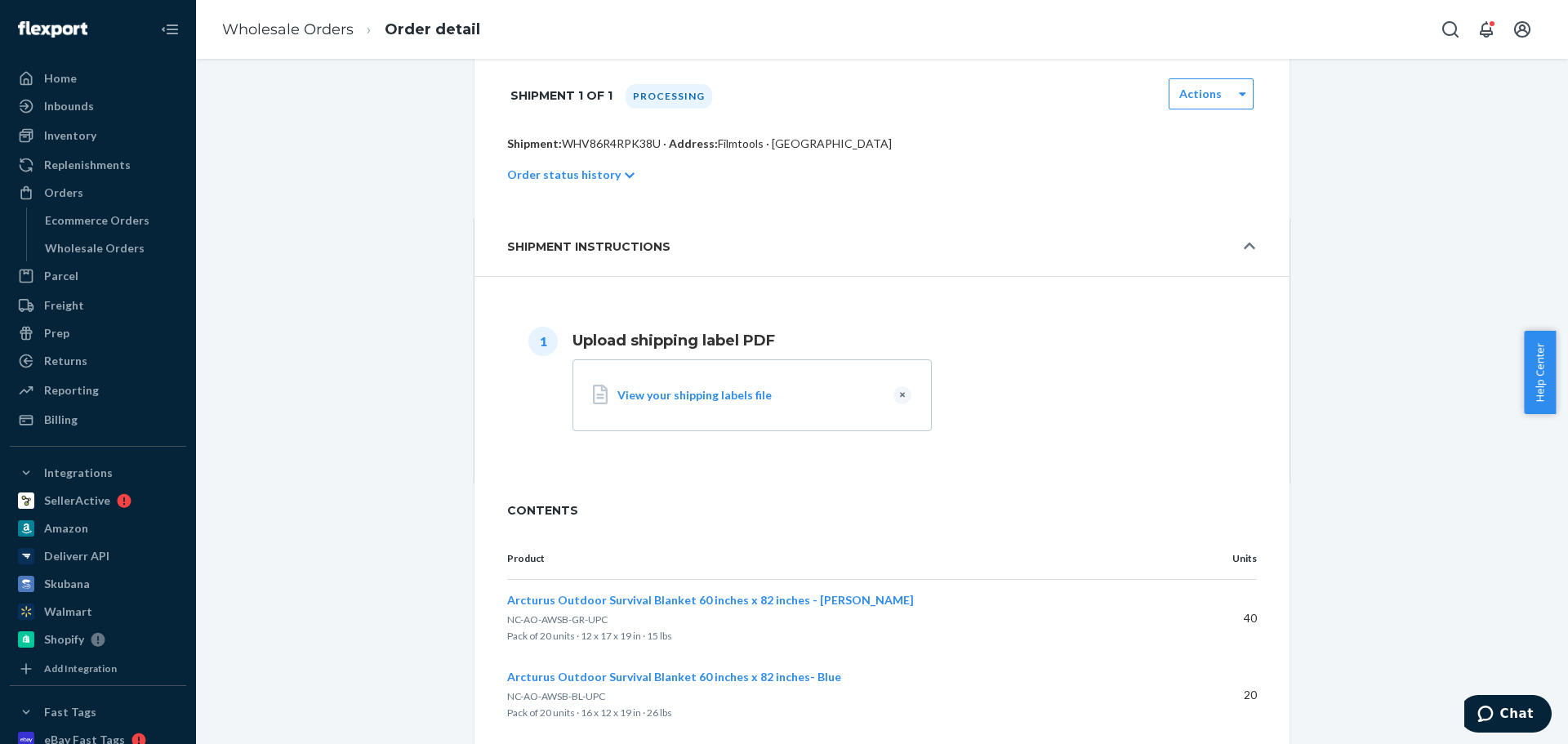
scroll to position [327, 0]
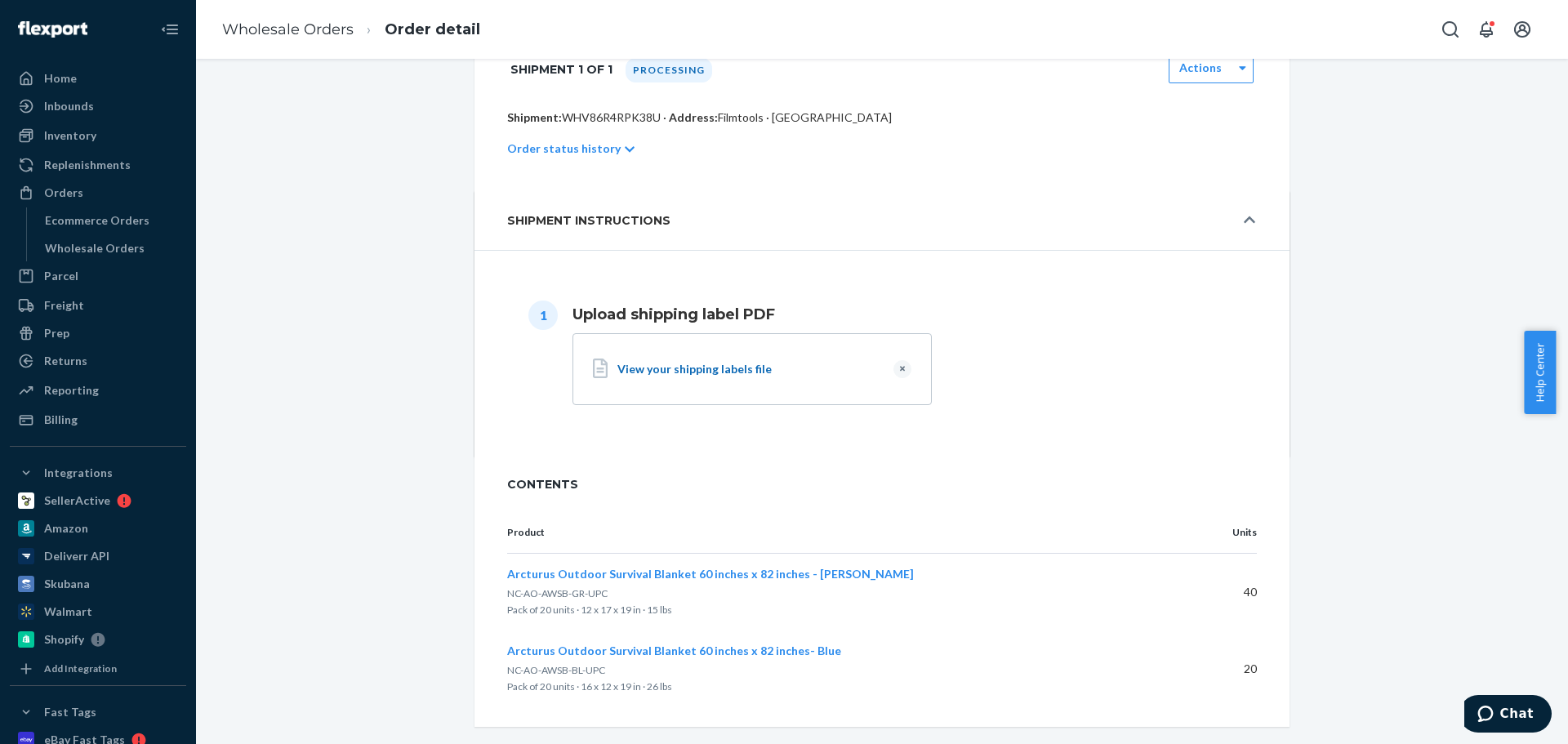
click at [700, 370] on div "View your shipping labels file" at bounding box center [749, 369] width 263 height 17
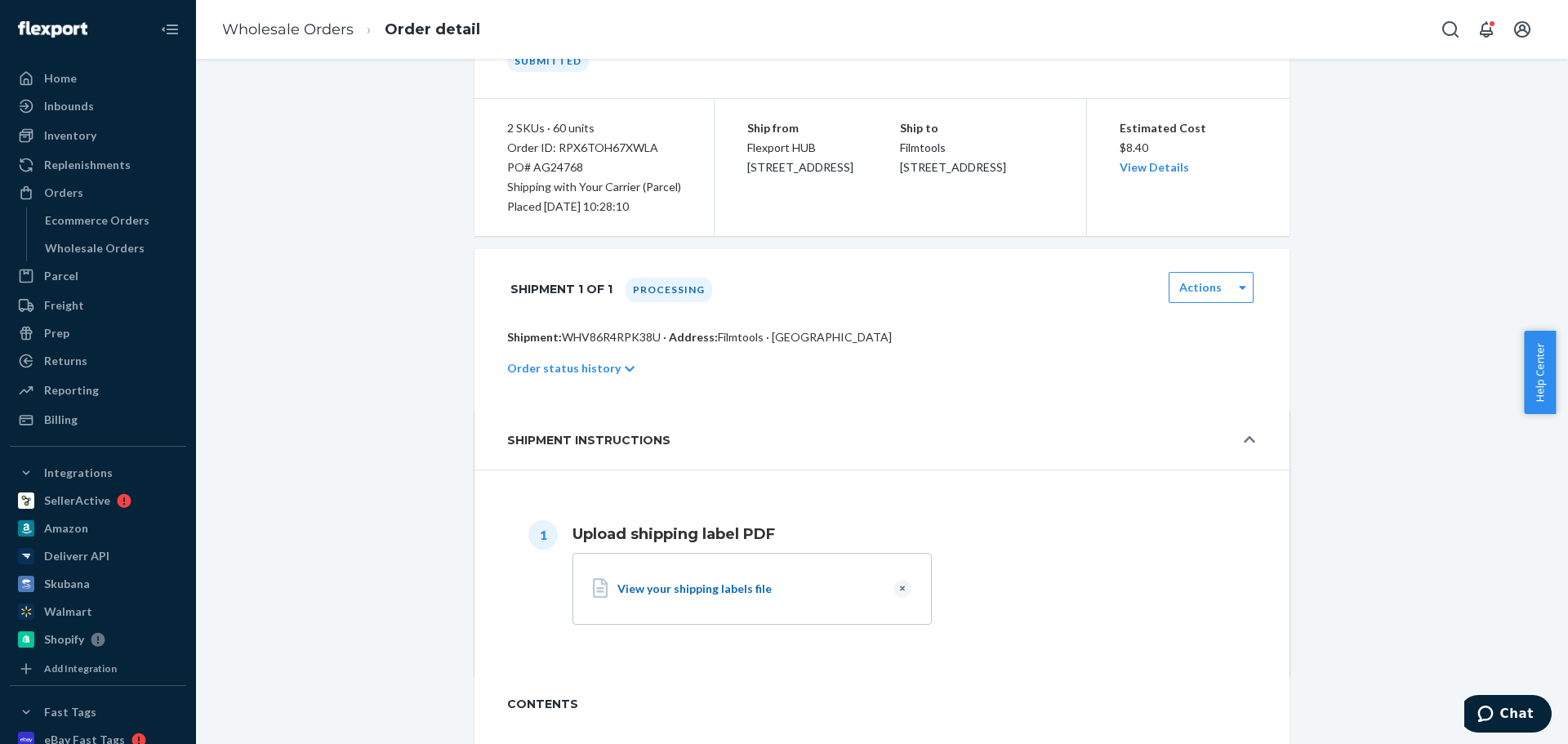
scroll to position [0, 0]
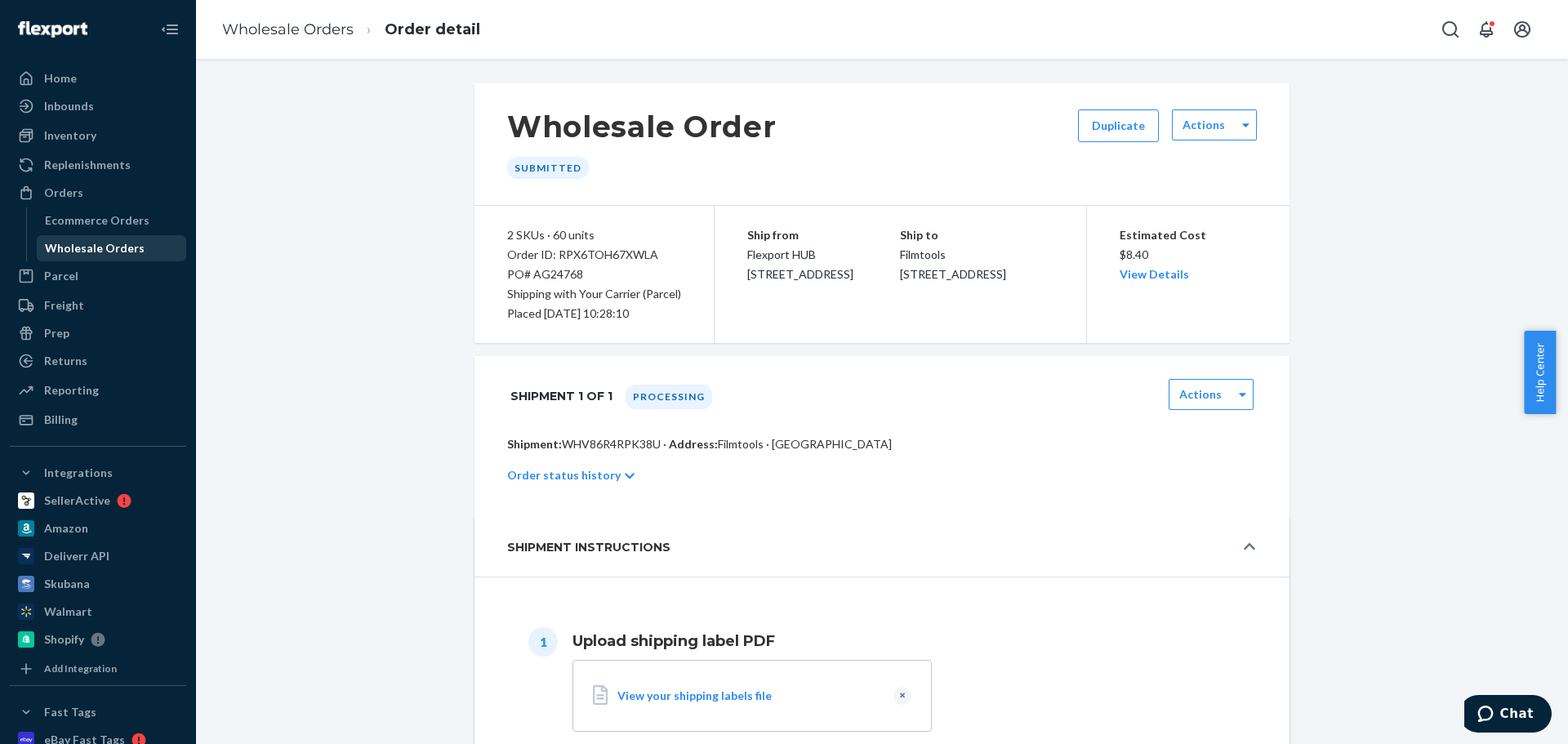
drag, startPoint x: 66, startPoint y: 249, endPoint x: 78, endPoint y: 258, distance: 15.0
click at [66, 249] on div "Wholesale Orders" at bounding box center [95, 248] width 100 height 17
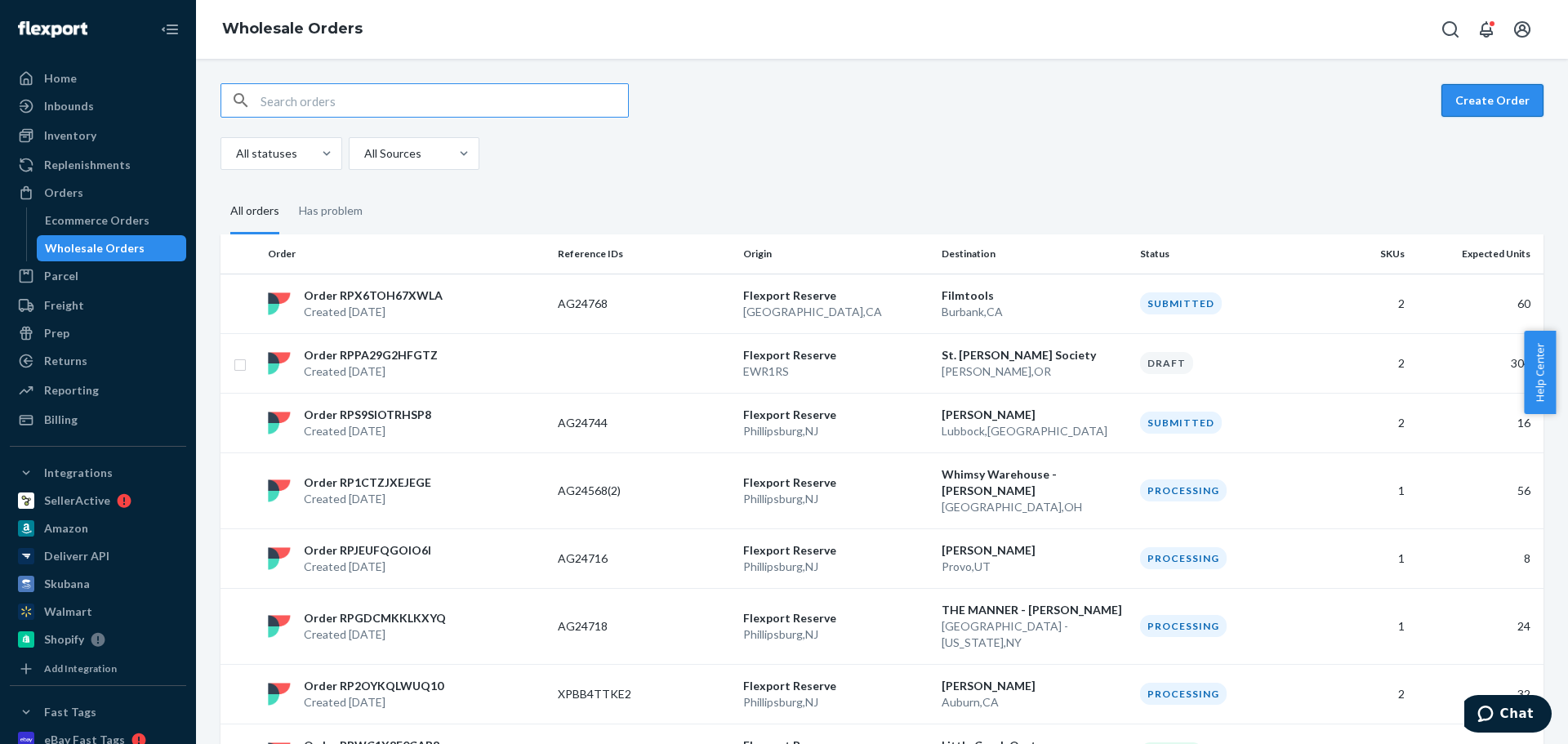
click at [1480, 104] on button "Create Order" at bounding box center [1493, 100] width 102 height 32
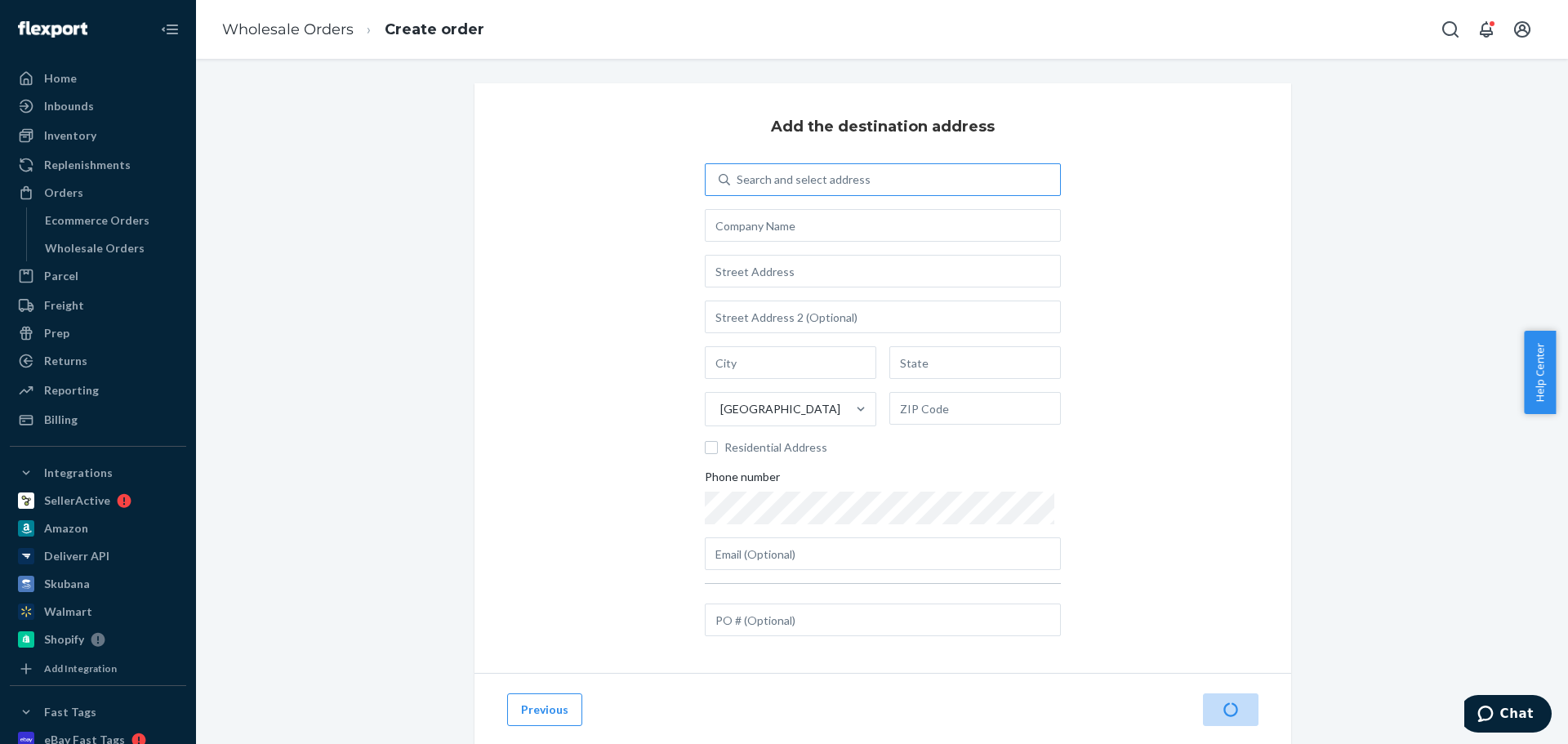
click at [771, 173] on div "Search and select address" at bounding box center [803, 180] width 134 height 17
click at [738, 173] on input "Search and select address" at bounding box center [738, 180] width 2 height 17
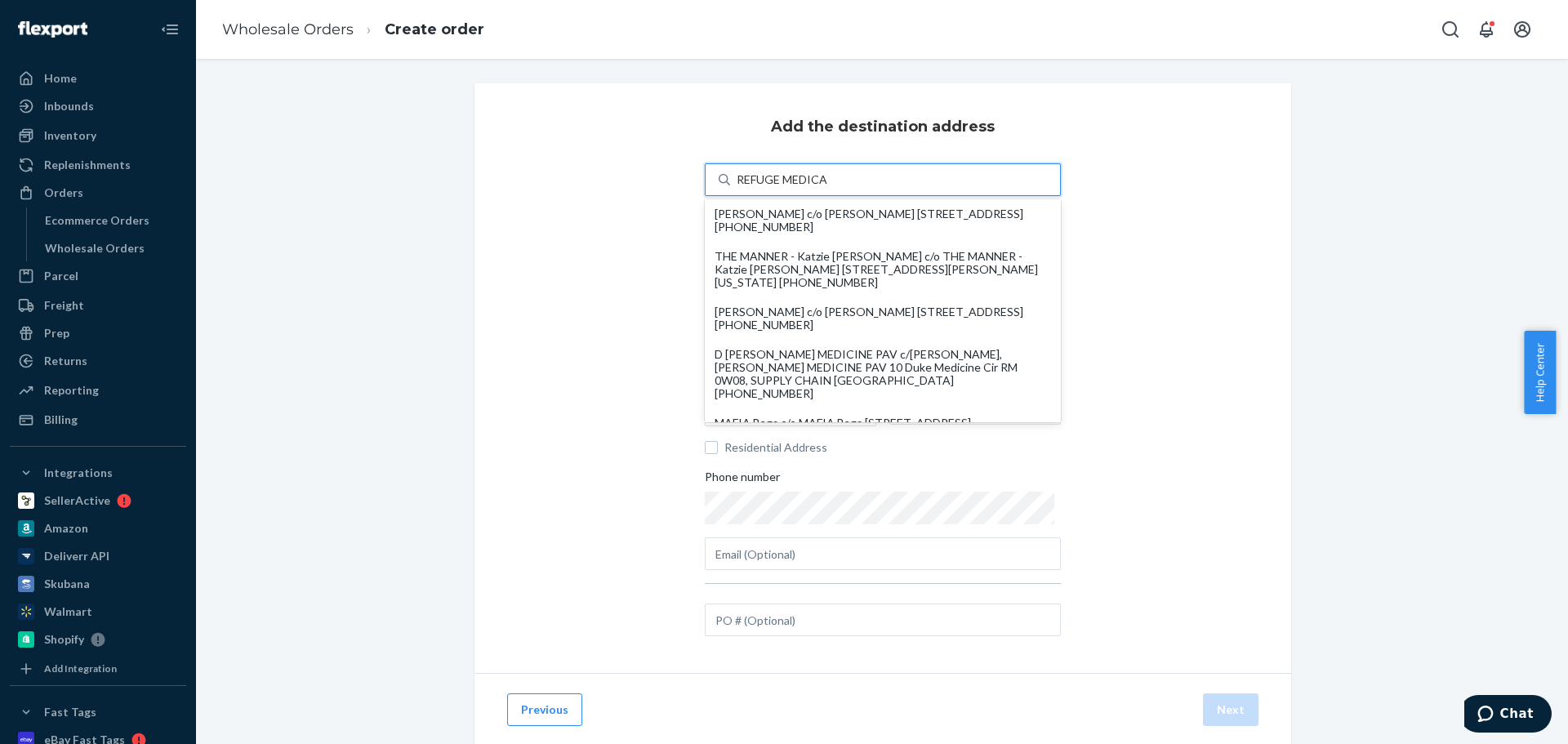
type input "REFUGE MEDICAL"
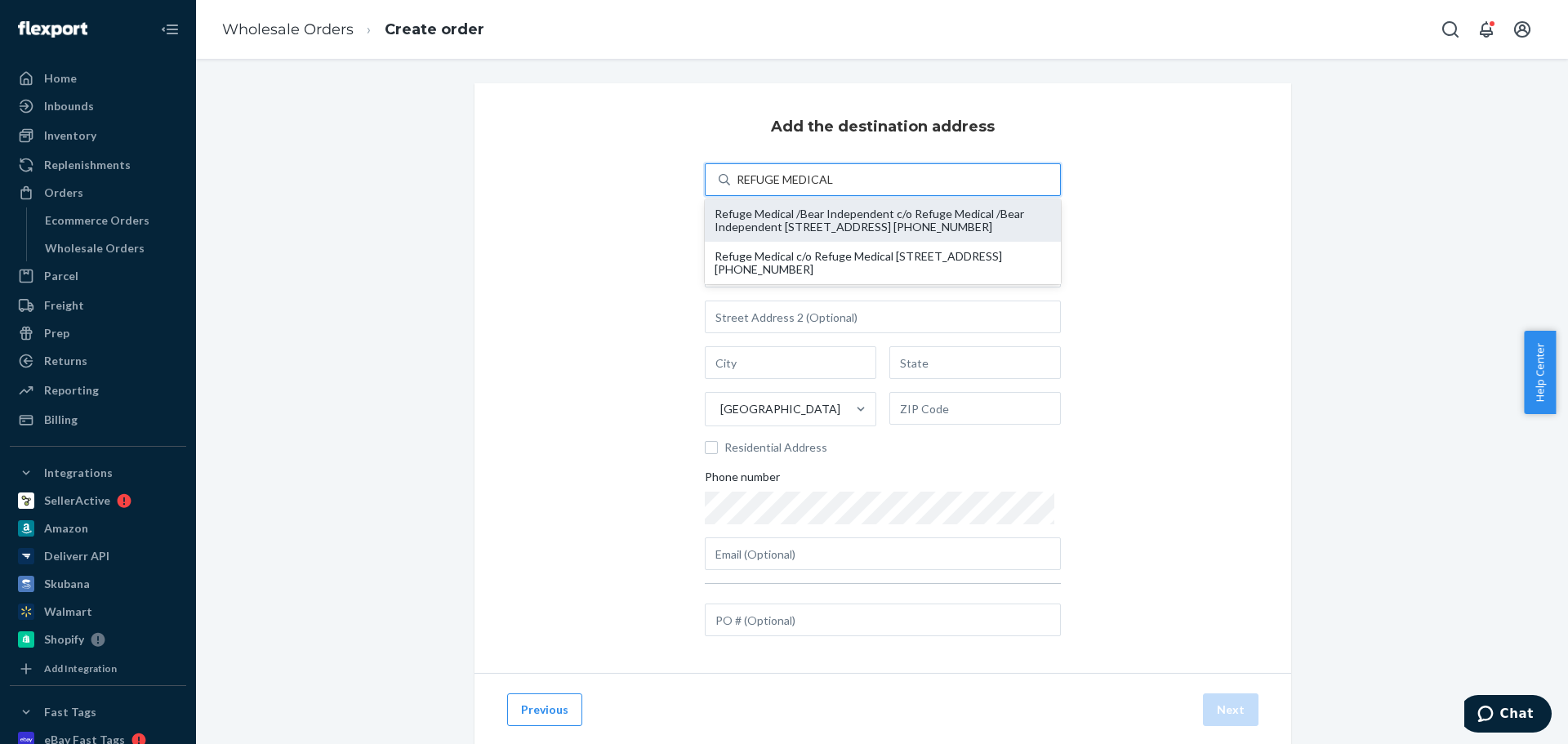
click at [805, 231] on div "Refuge Medical /Bear Independent c/o Refuge Medical /Bear Independent [STREET_A…" at bounding box center [883, 221] width 337 height 26
click at [805, 188] on input "REFUGE MEDICAL" at bounding box center [786, 180] width 99 height 17
type input "Refuge Medical /Bear Independent"
type input "[STREET_ADDRESS]"
type input "Spiro"
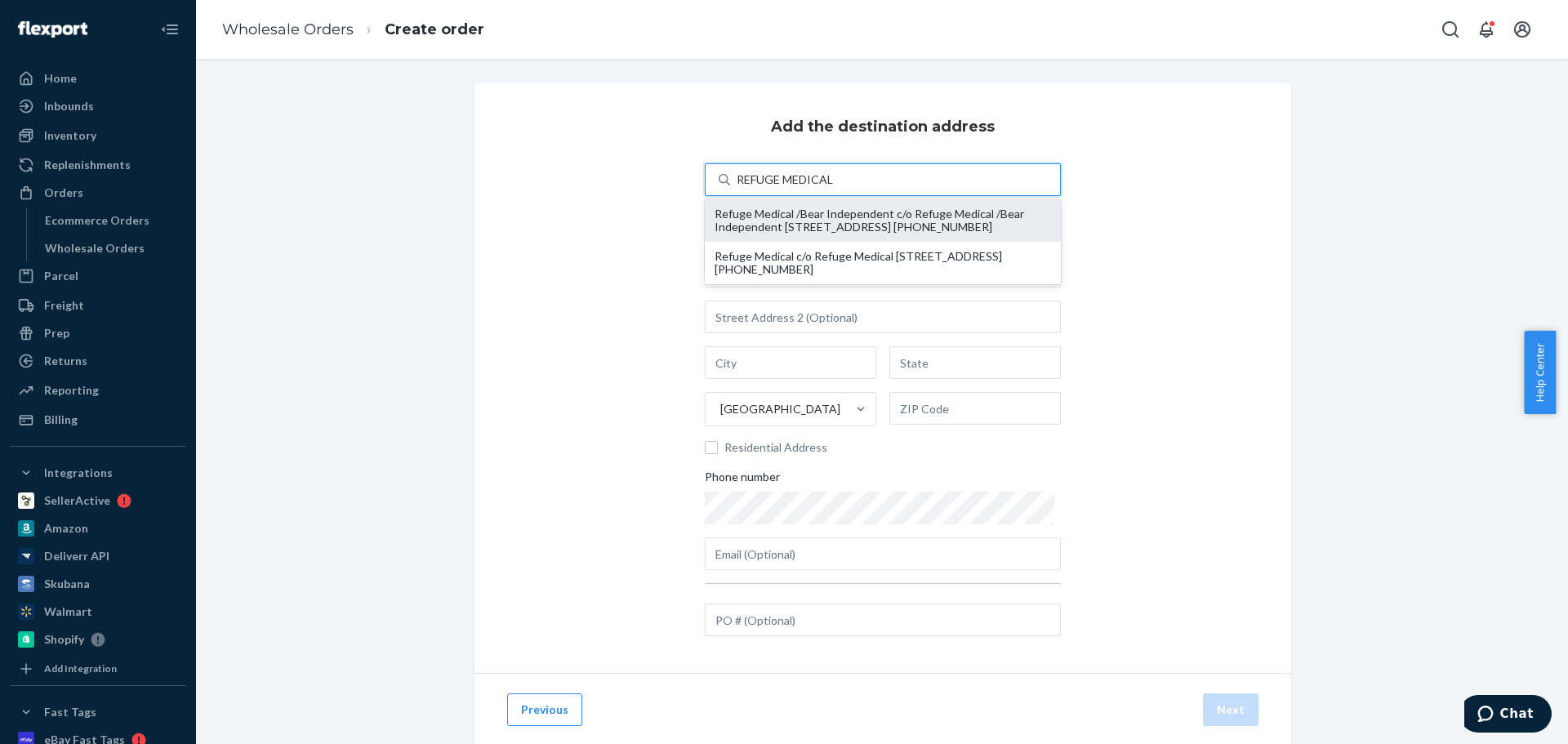
type input "OK"
type input "74959"
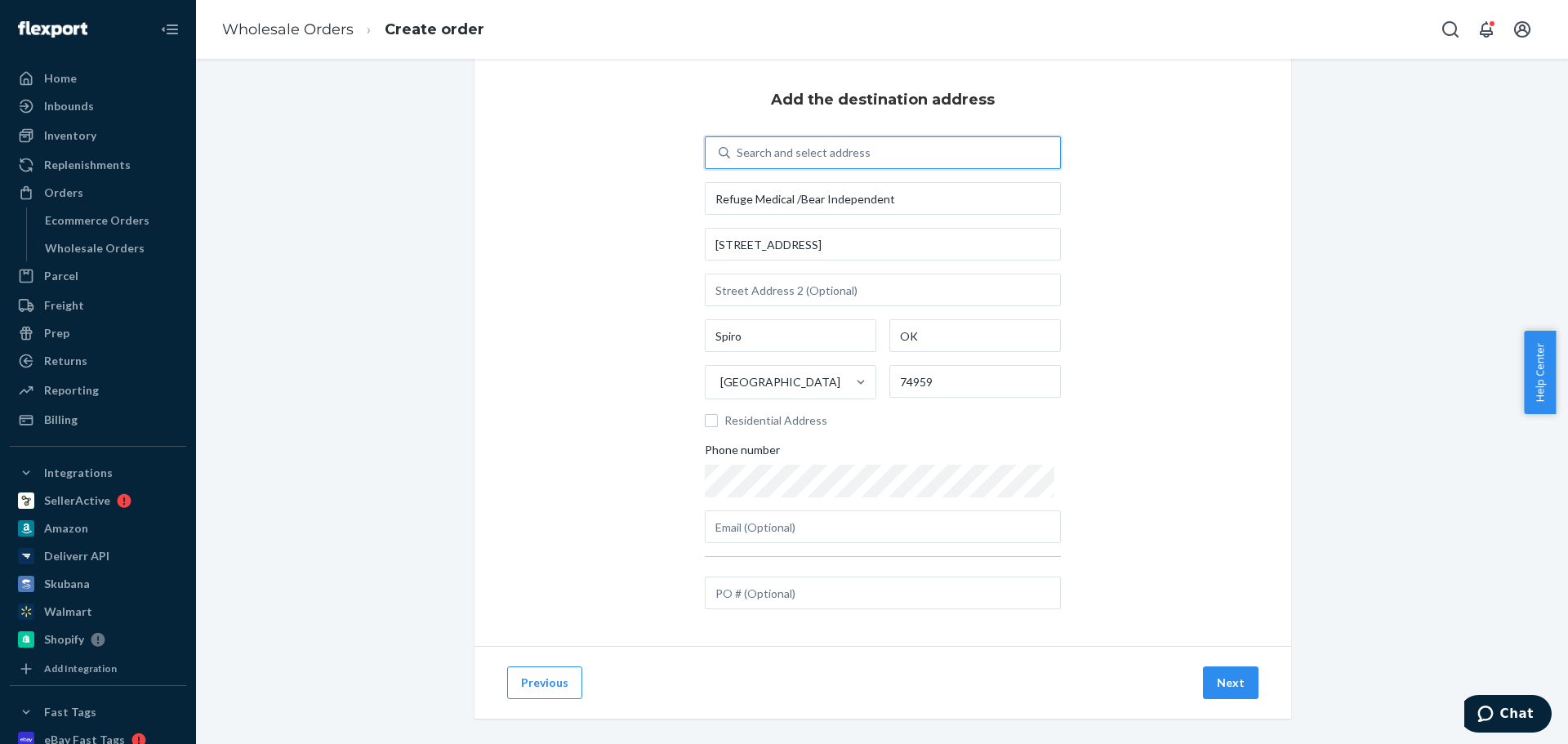
scroll to position [41, 0]
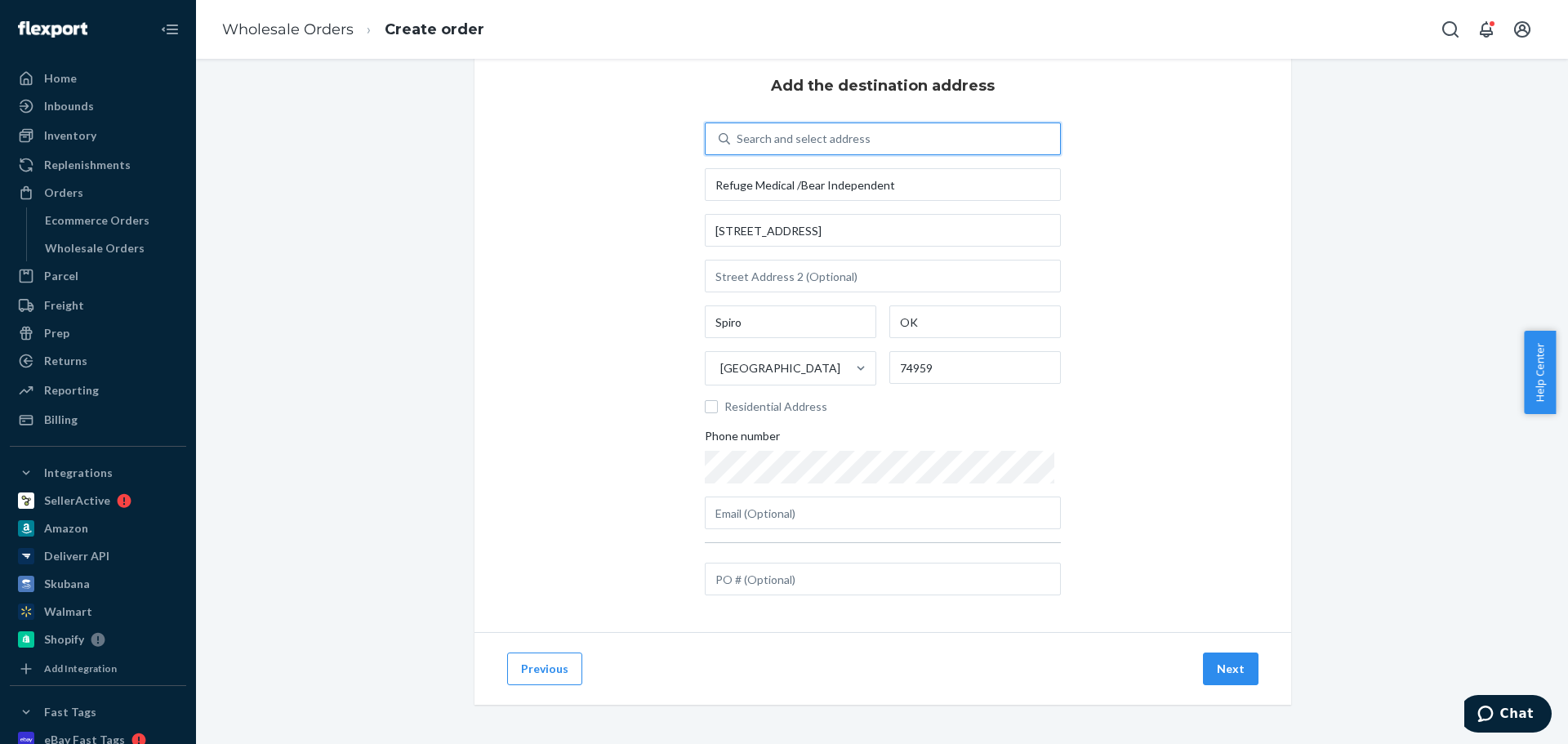
click at [1220, 672] on button "Next" at bounding box center [1230, 669] width 55 height 32
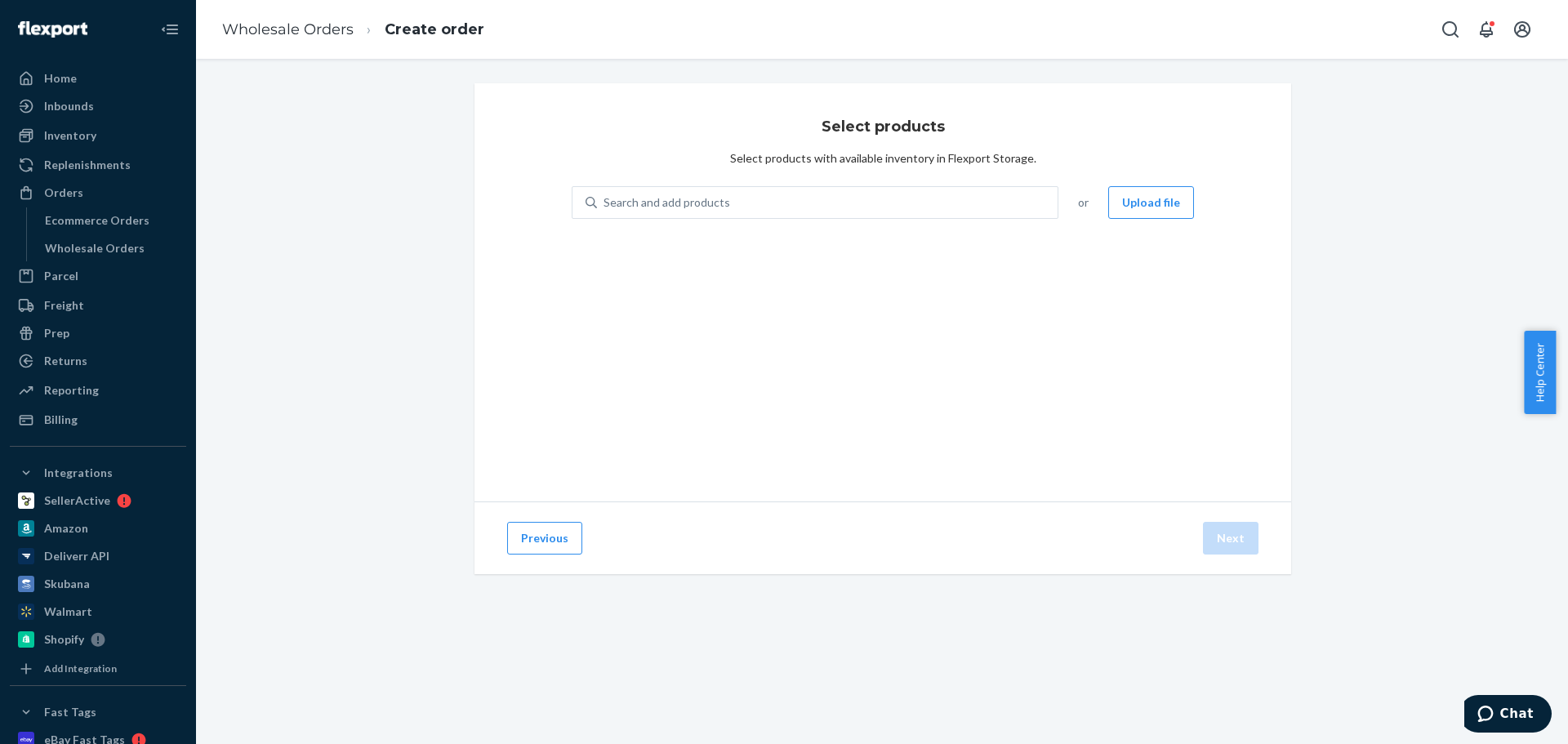
scroll to position [0, 0]
click at [636, 203] on div "Search and add products" at bounding box center [666, 203] width 126 height 17
click at [605, 203] on input "Search and add products" at bounding box center [604, 203] width 2 height 17
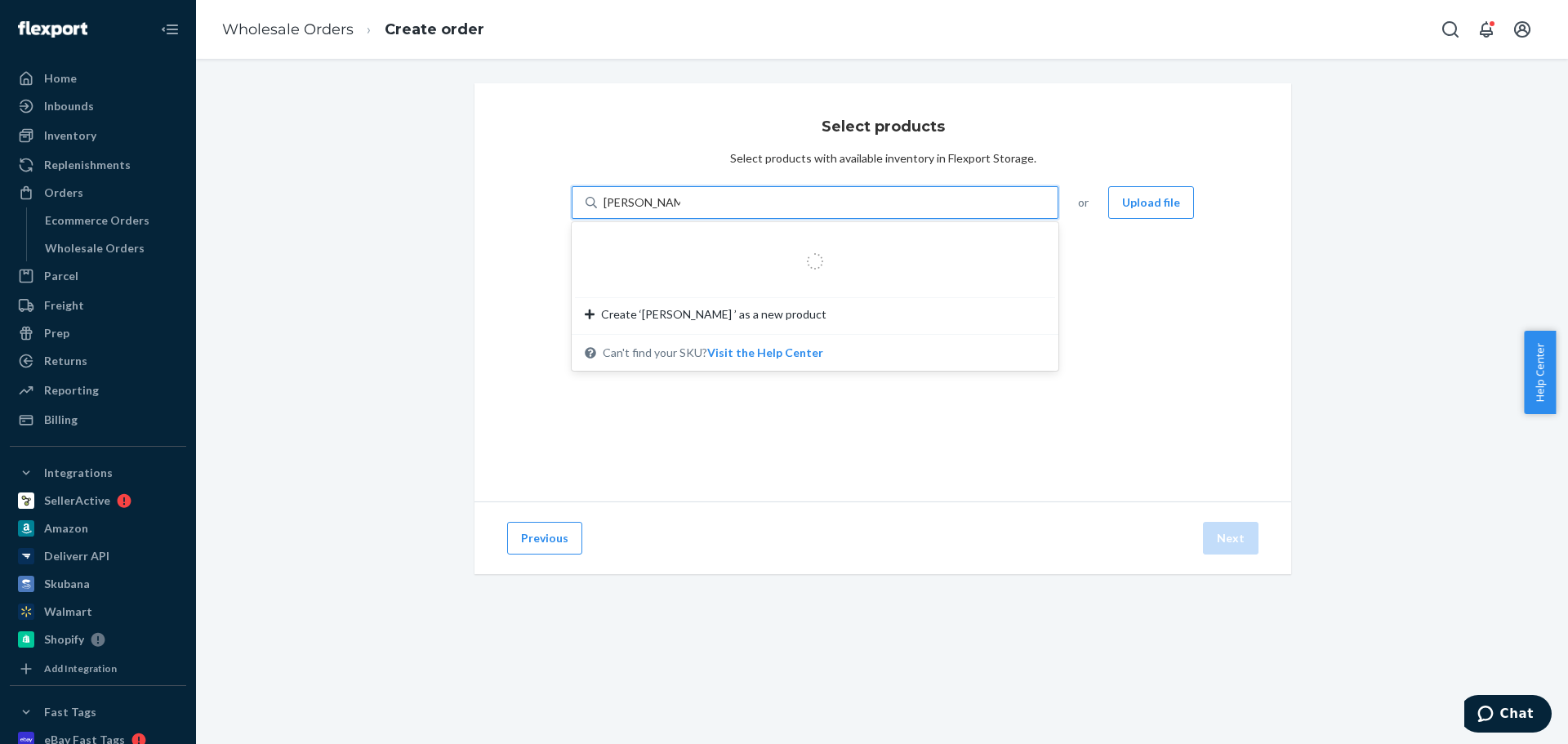
type input "[PERSON_NAME]"
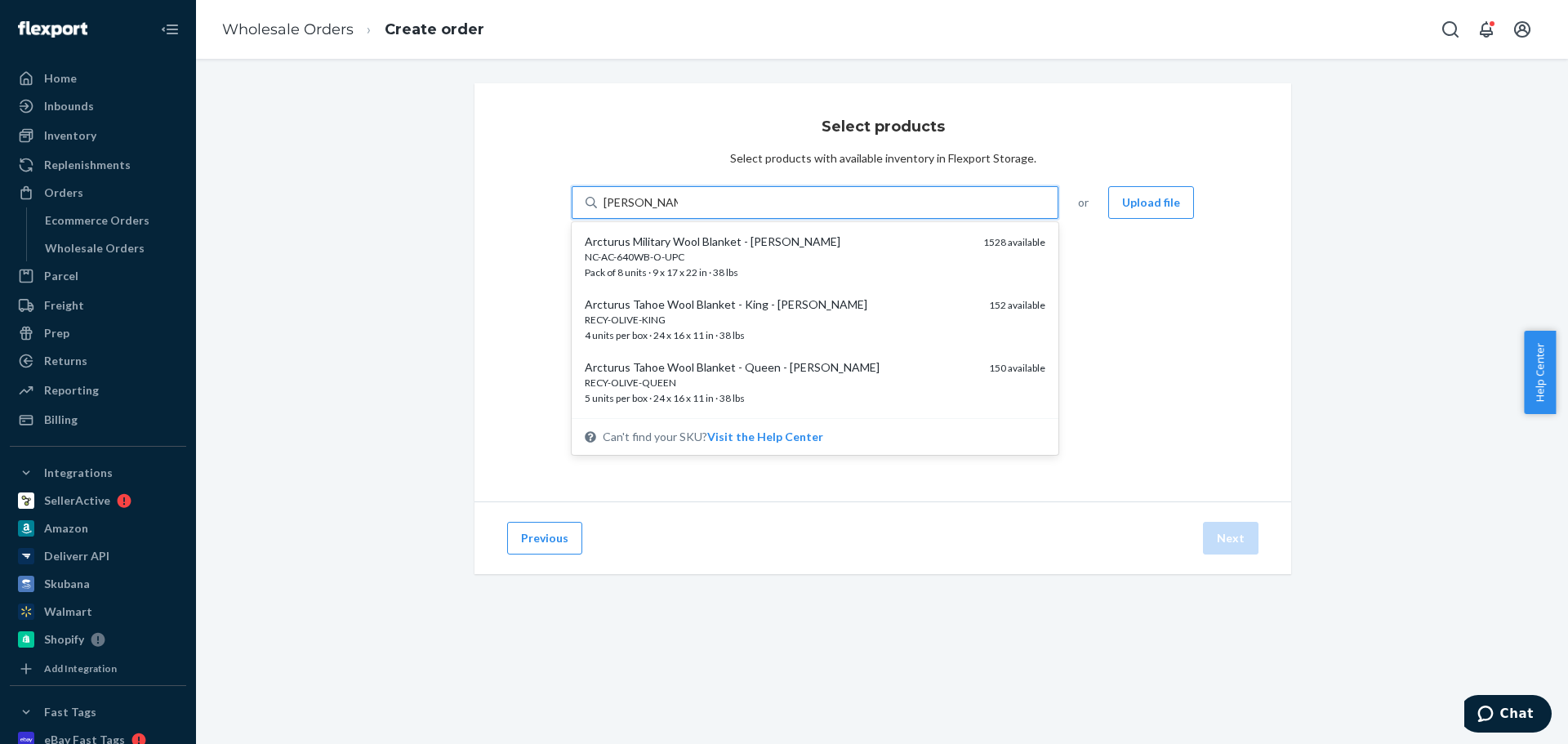
click at [740, 248] on div "Arcturus Military Wool Blanket - [PERSON_NAME]" at bounding box center [778, 241] width 386 height 17
click at [678, 211] on input "[PERSON_NAME]" at bounding box center [640, 203] width 75 height 17
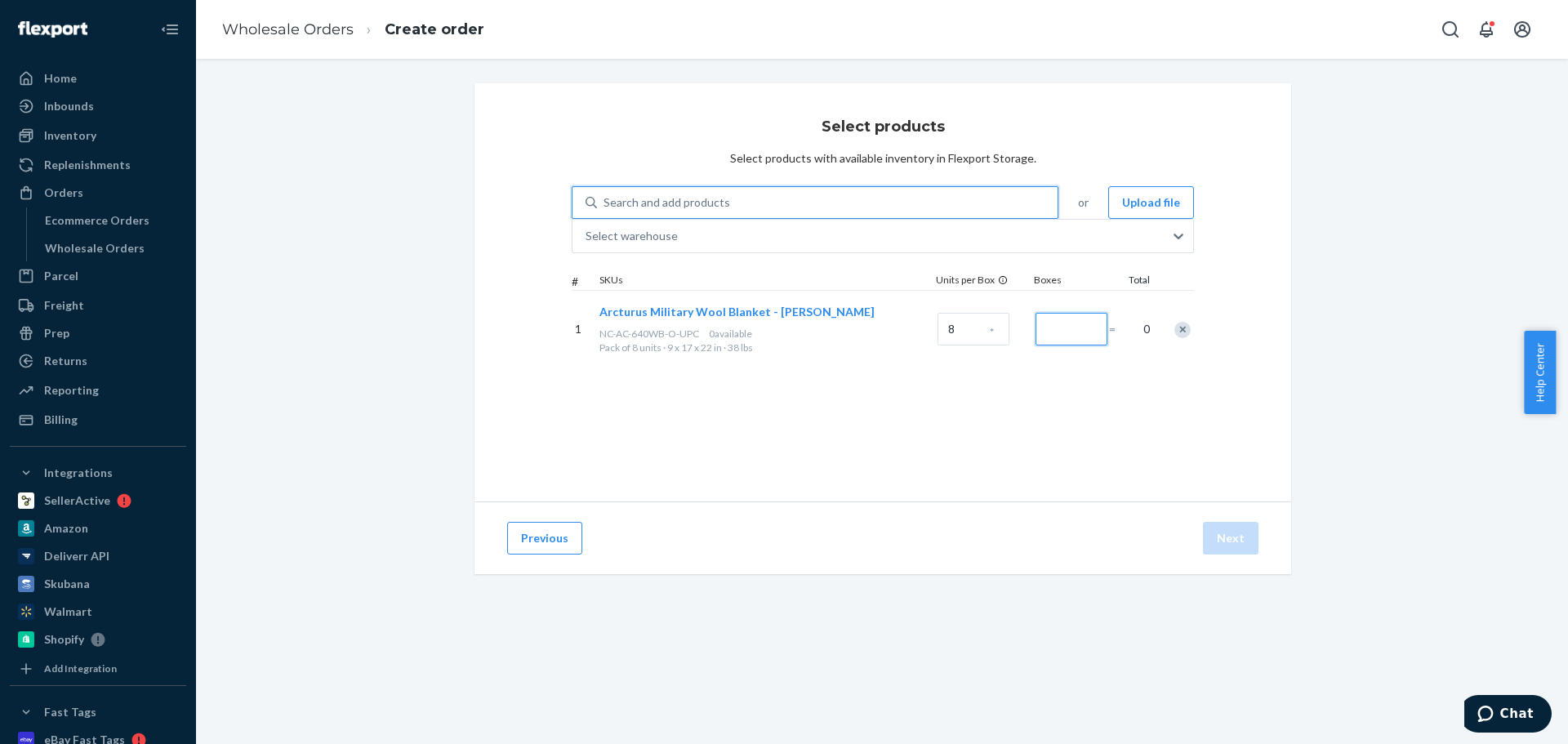
click at [1049, 346] on input "Number of boxes" at bounding box center [1072, 329] width 72 height 32
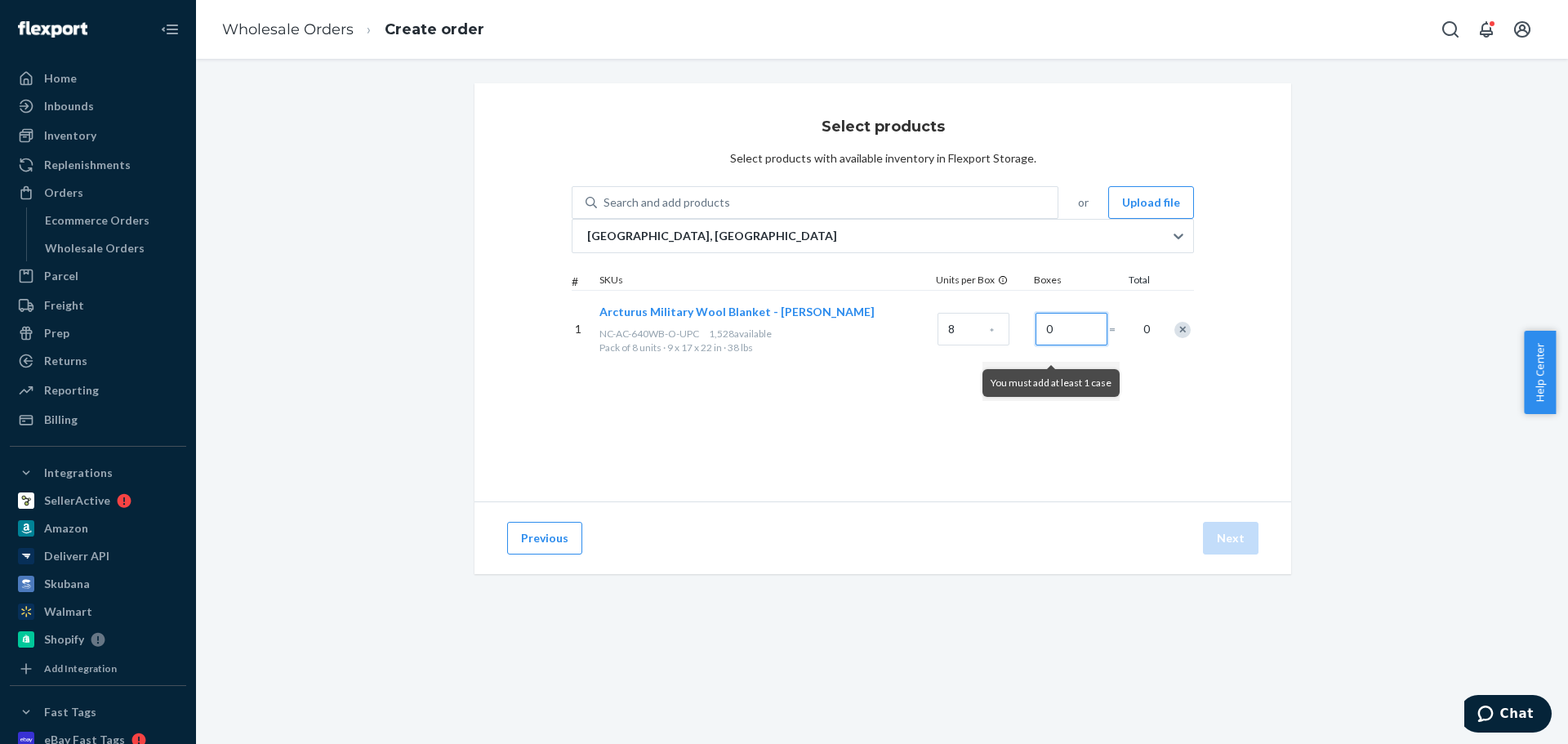
drag, startPoint x: 1018, startPoint y: 344, endPoint x: 964, endPoint y: 364, distance: 57.6
click at [933, 360] on div "1 Arcturus Military Wool Blanket - [PERSON_NAME] NC-AC-640WB-O-UPC 1,528 availa…" at bounding box center [883, 329] width 623 height 77
click at [878, 357] on div "1 Arcturus Military Wool Blanket - [PERSON_NAME] NC-AC-640WB-O-UPC 1,528 availa…" at bounding box center [883, 329] width 623 height 77
type input "3"
click at [1214, 534] on button "Next" at bounding box center [1230, 538] width 55 height 32
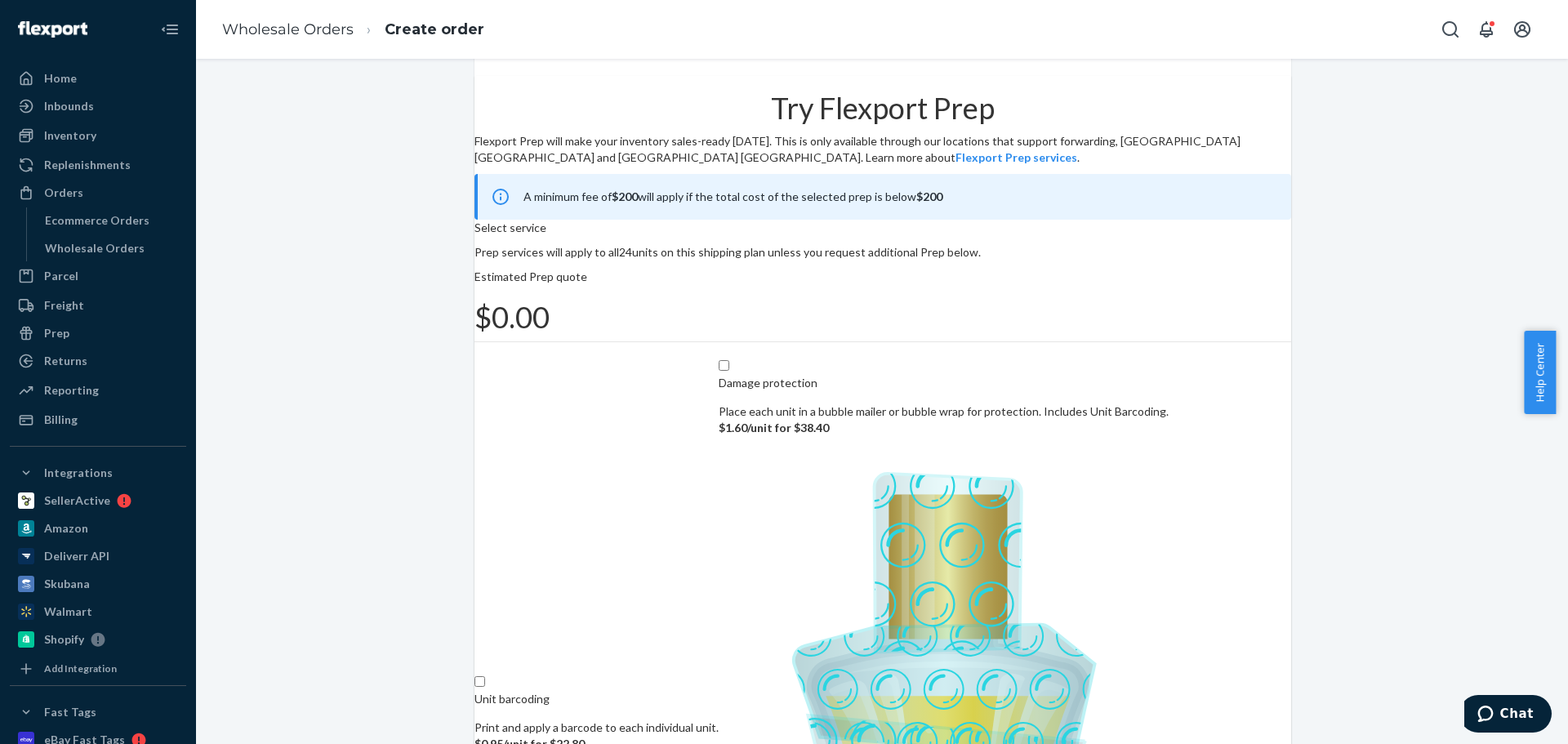
scroll to position [101, 0]
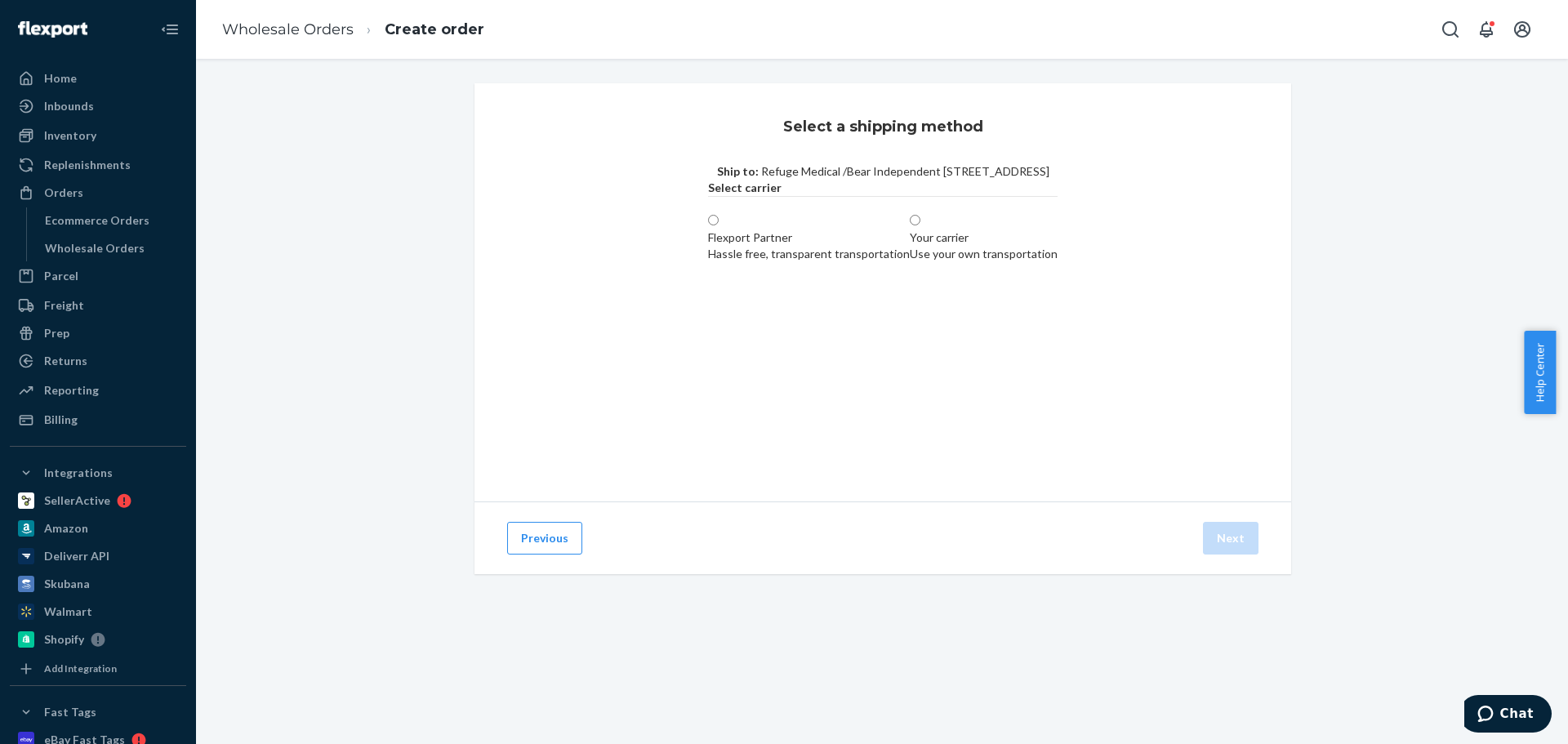
scroll to position [0, 0]
click at [708, 262] on div "Hassle free, transparent transportation" at bounding box center [809, 254] width 202 height 17
click at [708, 225] on input "Flexport Partner Hassle free, transparent transportation" at bounding box center [713, 220] width 11 height 11
radio input "true"
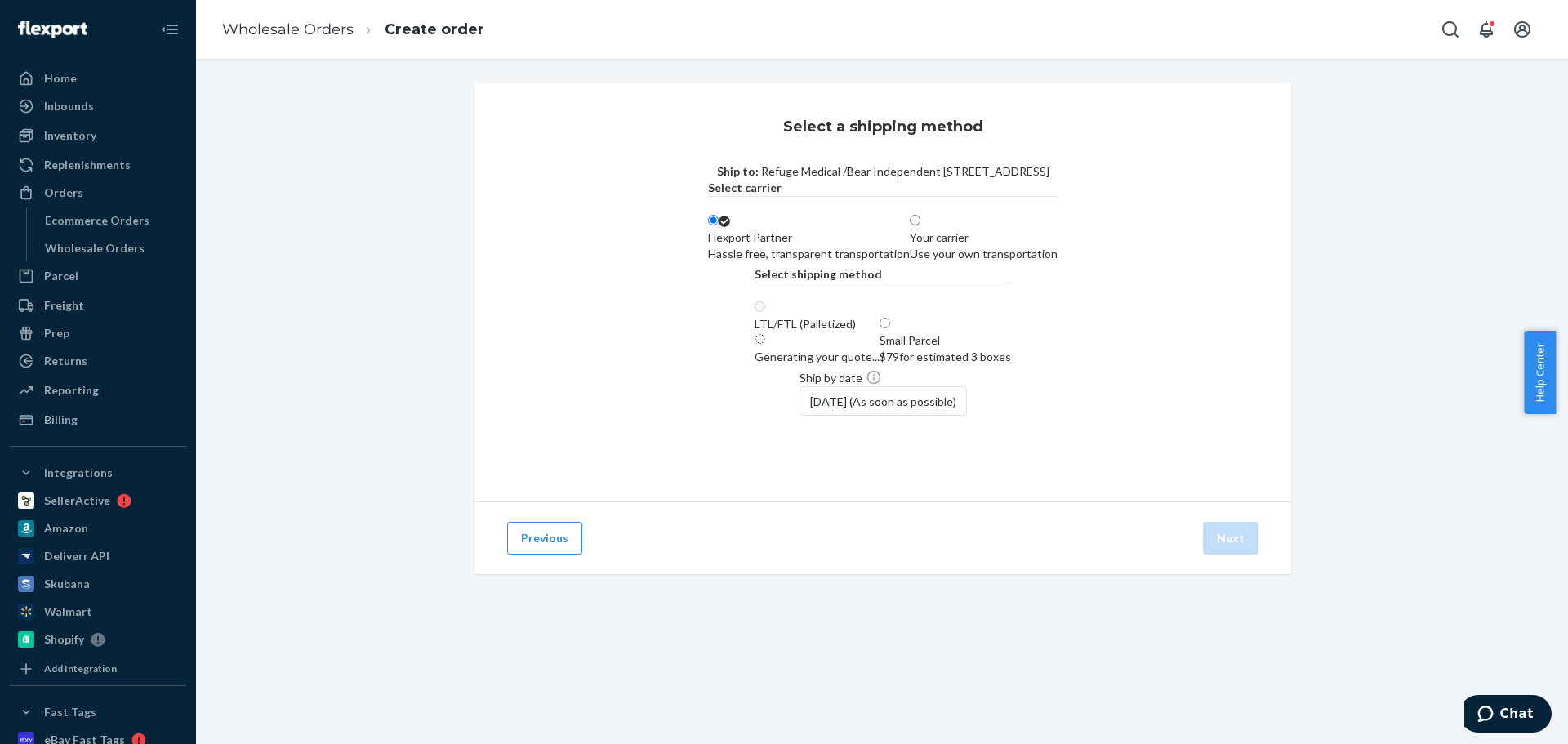
click at [986, 365] on div "$79 for estimated 3 boxes" at bounding box center [945, 357] width 132 height 17
click at [890, 328] on input "Small Parcel $79 for estimated 3 boxes" at bounding box center [885, 323] width 11 height 11
radio input "true"
click at [1221, 575] on div "Previous Next" at bounding box center [882, 538] width 816 height 73
click at [1224, 554] on button "Next" at bounding box center [1230, 538] width 55 height 32
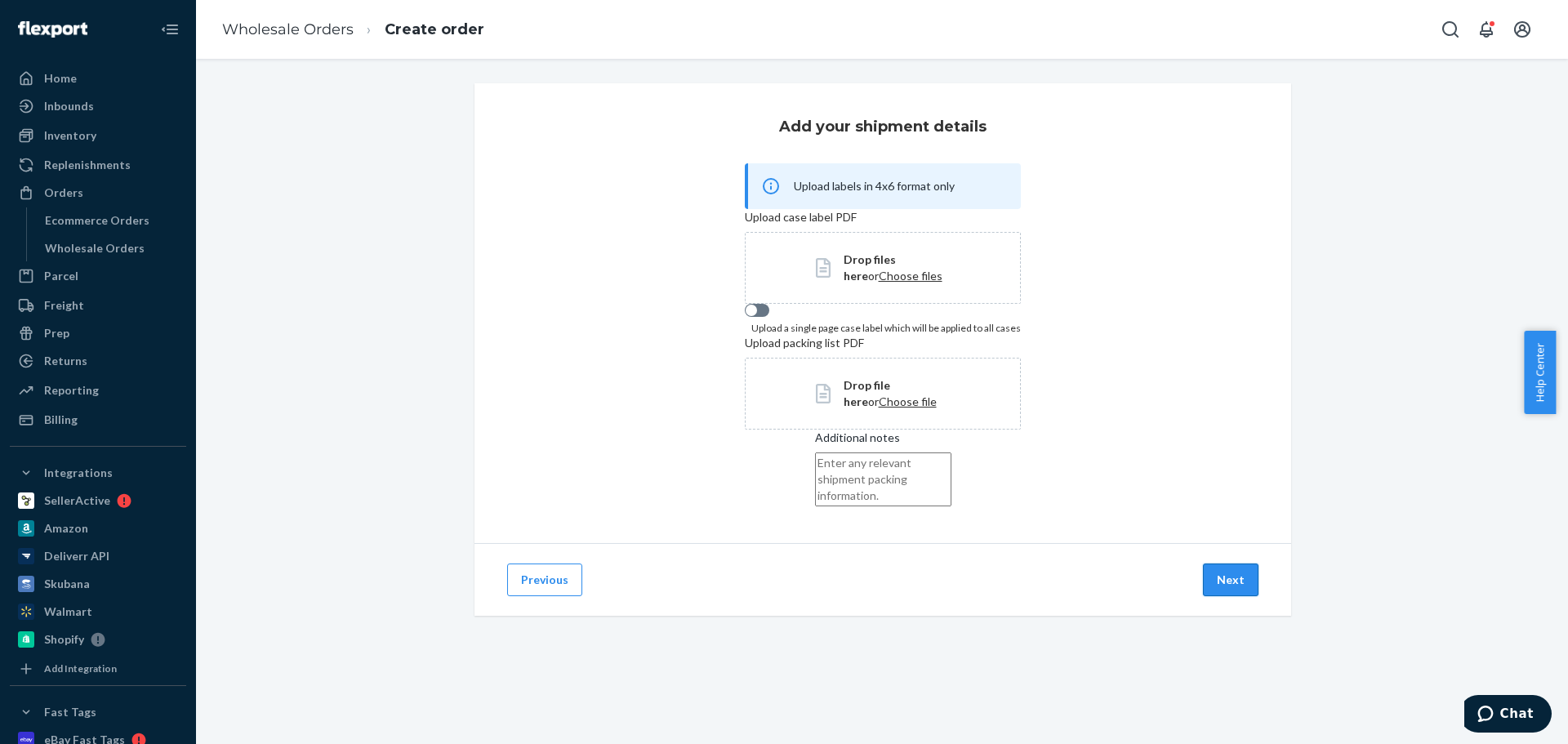
click at [1219, 597] on button "Next" at bounding box center [1230, 580] width 55 height 32
